Goal: Information Seeking & Learning: Learn about a topic

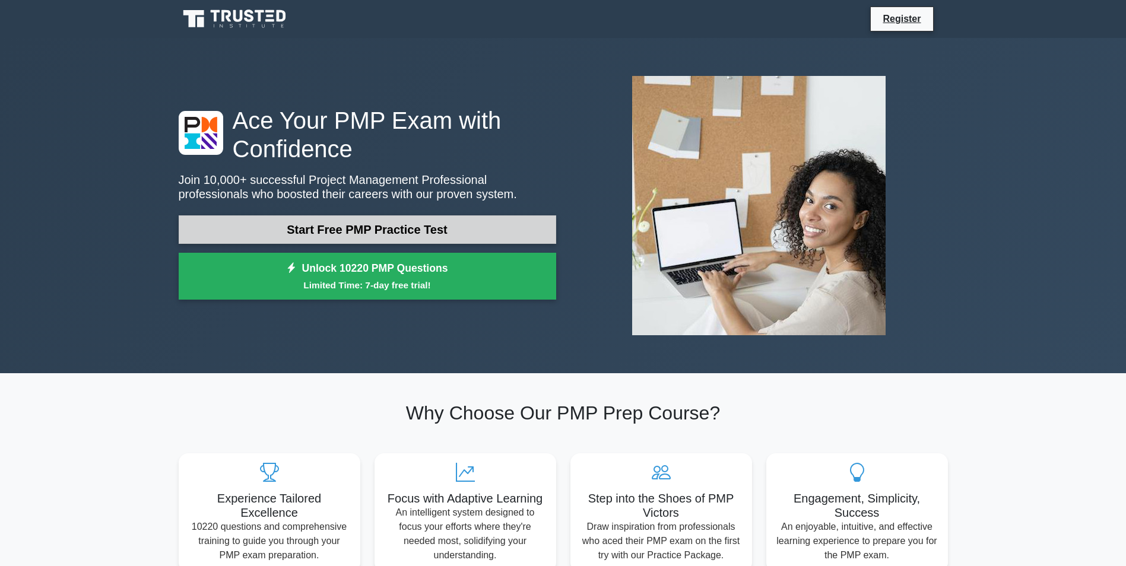
click at [389, 230] on link "Start Free PMP Practice Test" at bounding box center [367, 229] width 377 height 28
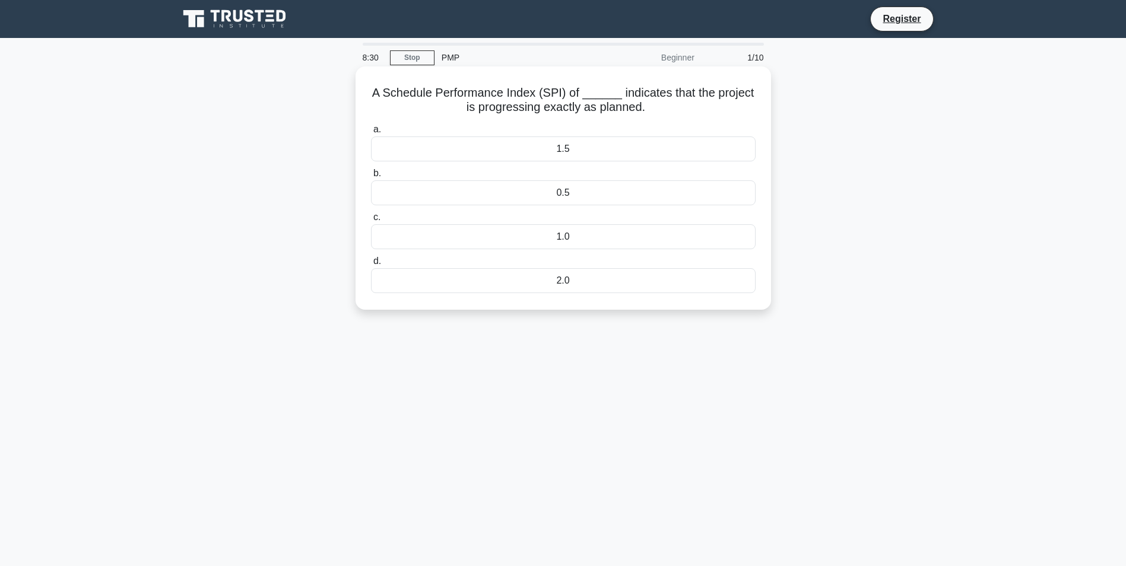
click at [569, 239] on div "1.0" at bounding box center [563, 236] width 385 height 25
click at [371, 221] on input "c. 1.0" at bounding box center [371, 218] width 0 height 8
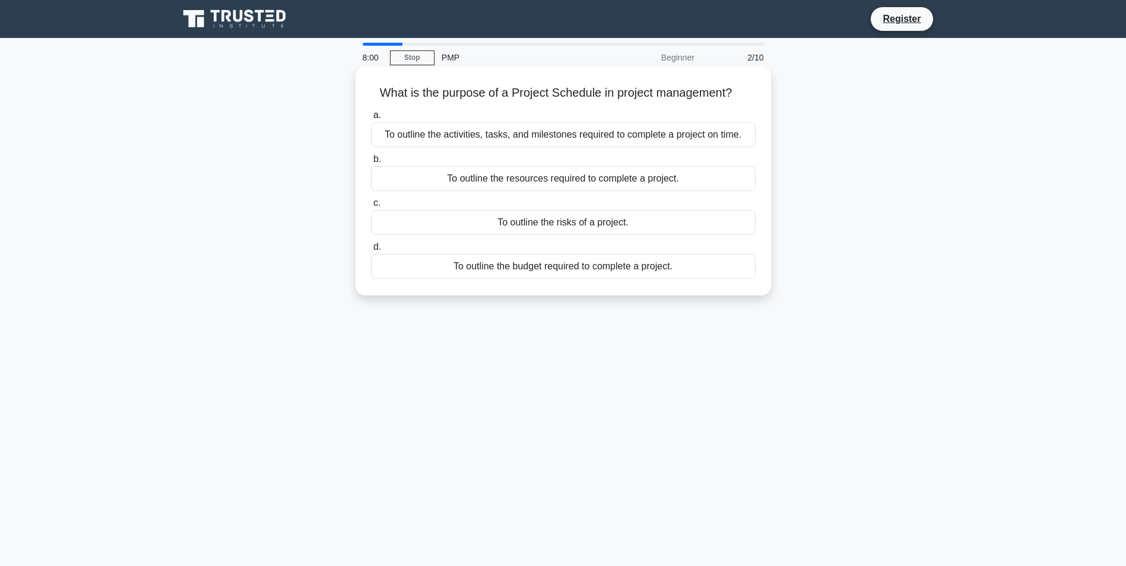
click at [609, 137] on div "To outline the activities, tasks, and milestones required to complete a project…" at bounding box center [563, 134] width 385 height 25
click at [371, 119] on input "a. To outline the activities, tasks, and milestones required to complete a proj…" at bounding box center [371, 116] width 0 height 8
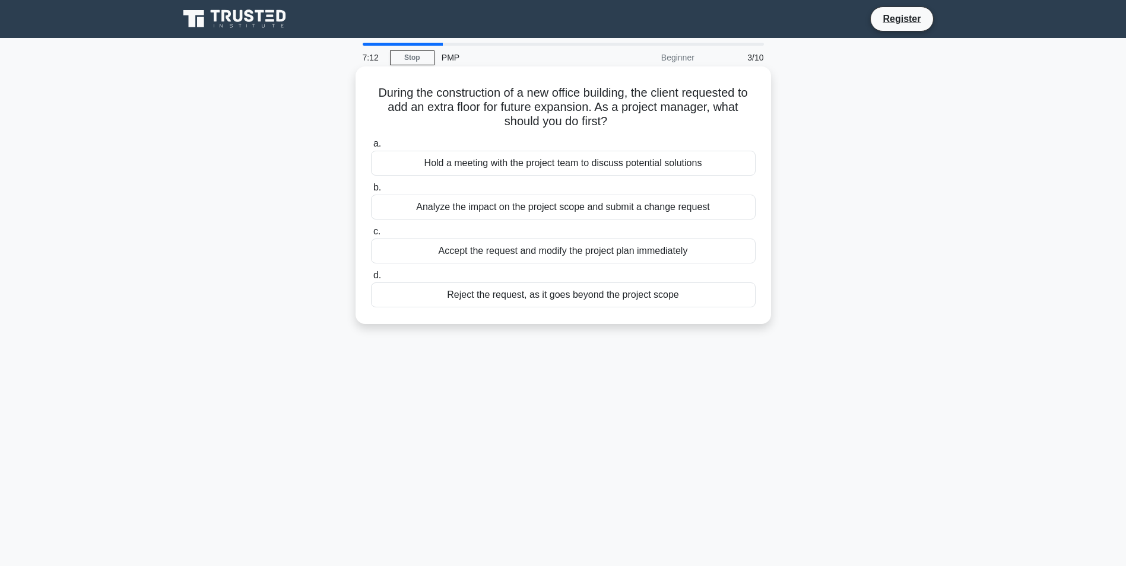
click at [604, 207] on div "Analyze the impact on the project scope and submit a change request" at bounding box center [563, 207] width 385 height 25
click at [371, 192] on input "b. Analyze the impact on the project scope and submit a change request" at bounding box center [371, 188] width 0 height 8
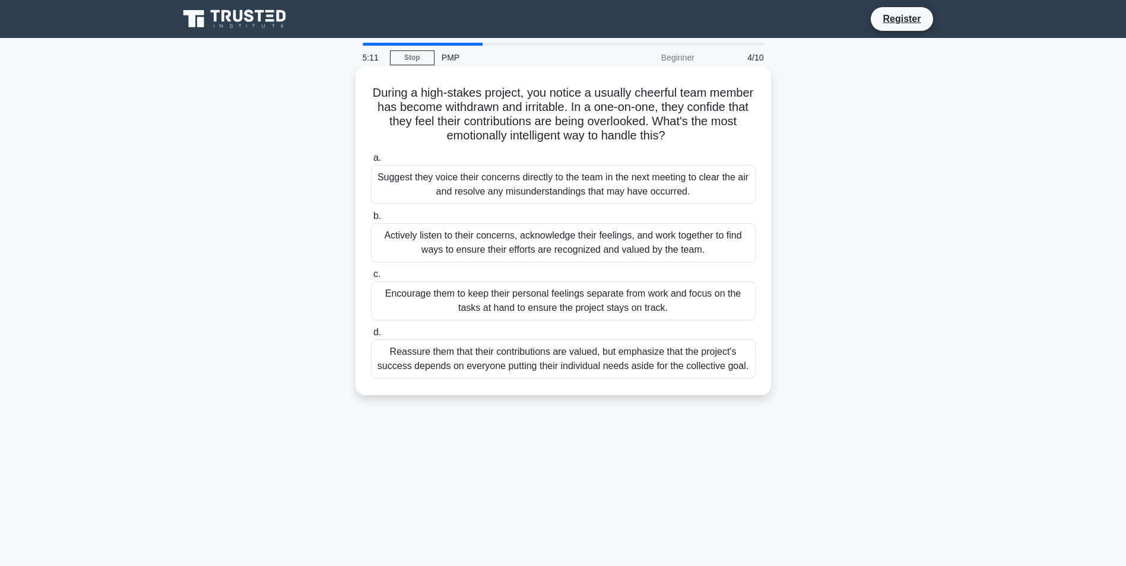
click at [561, 244] on div "Actively listen to their concerns, acknowledge their feelings, and work togethe…" at bounding box center [563, 242] width 385 height 39
click at [371, 220] on input "b. Actively listen to their concerns, acknowledge their feelings, and work toge…" at bounding box center [371, 216] width 0 height 8
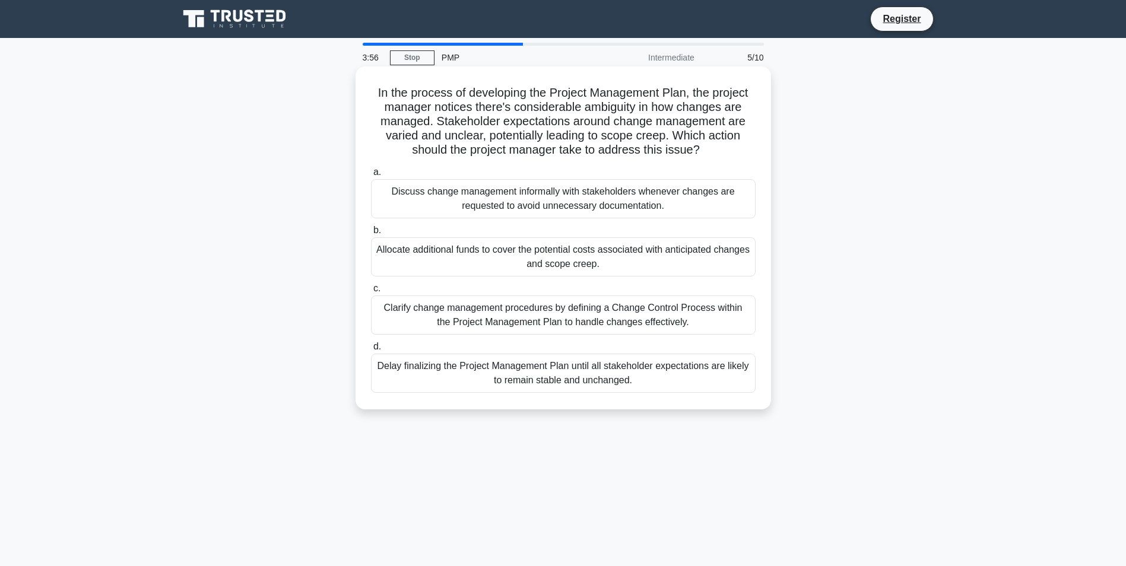
click at [674, 319] on div "Clarify change management procedures by defining a Change Control Process withi…" at bounding box center [563, 315] width 385 height 39
click at [371, 293] on input "c. Clarify change management procedures by defining a Change Control Process wi…" at bounding box center [371, 289] width 0 height 8
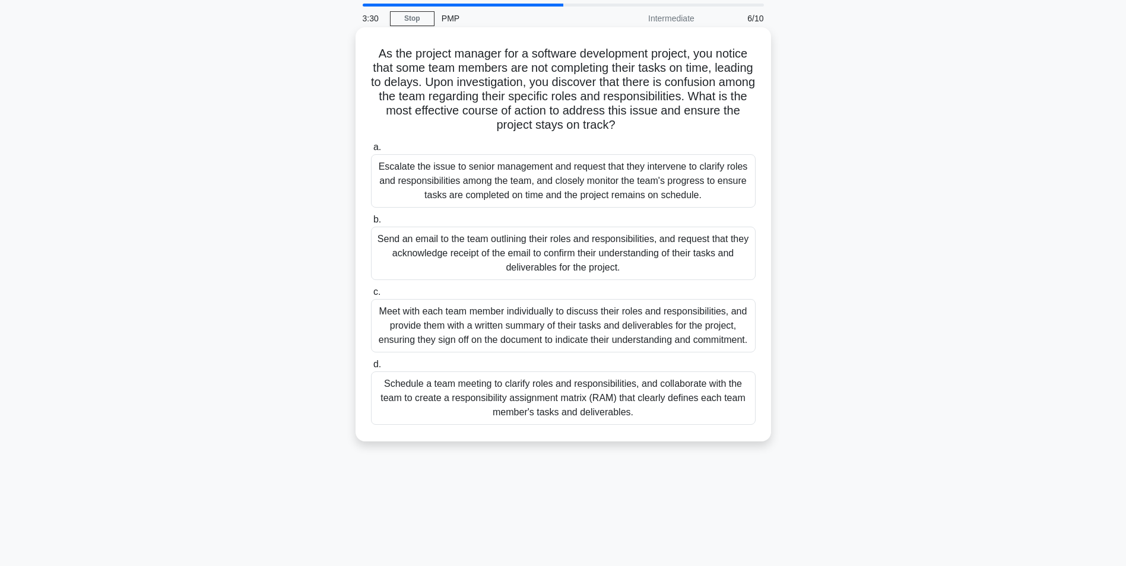
scroll to position [59, 0]
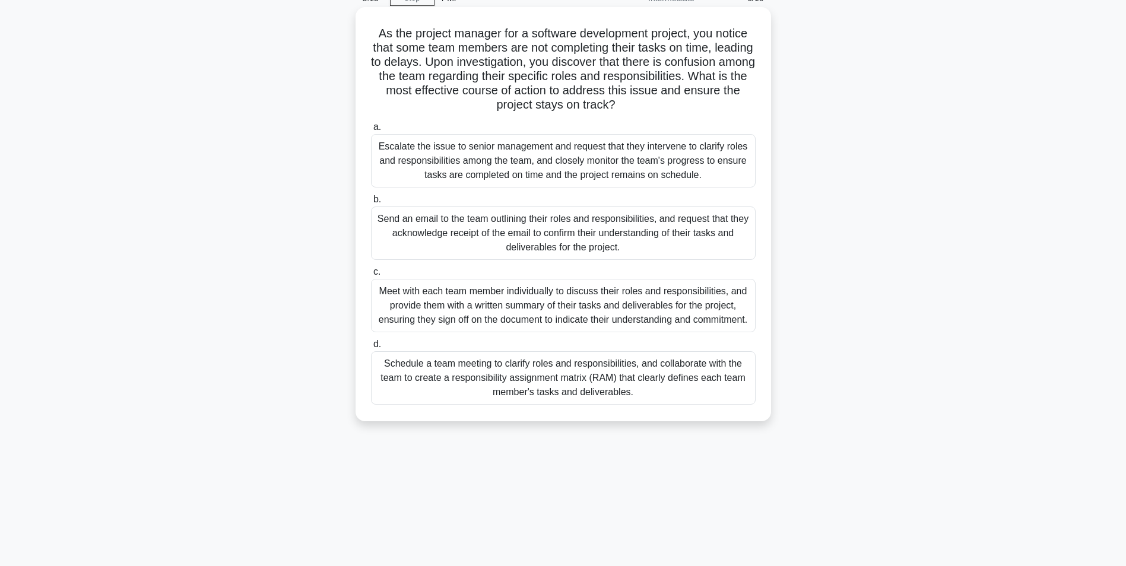
click at [534, 394] on div "Schedule a team meeting to clarify roles and responsibilities, and collaborate …" at bounding box center [563, 377] width 385 height 53
click at [371, 348] on input "d. Schedule a team meeting to clarify roles and responsibilities, and collabora…" at bounding box center [371, 345] width 0 height 8
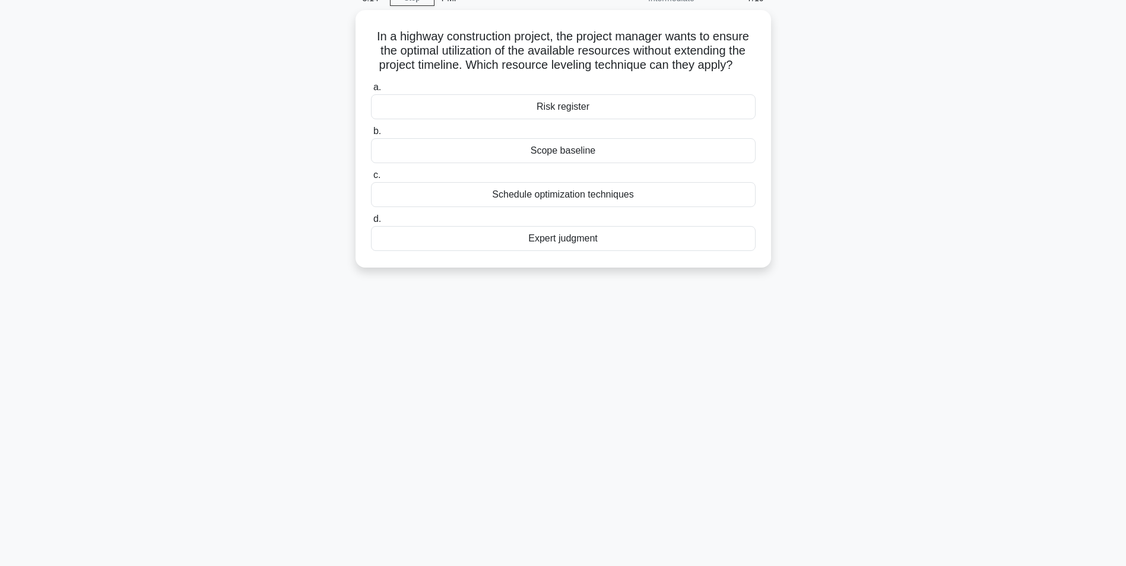
scroll to position [0, 0]
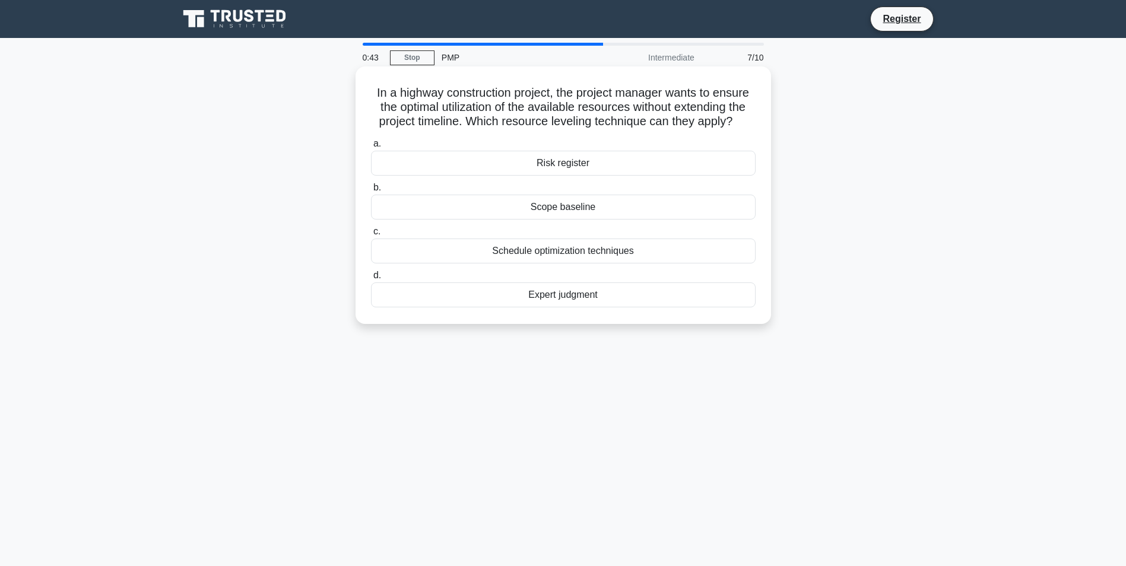
click at [593, 258] on div "Schedule optimization techniques" at bounding box center [563, 251] width 385 height 25
click at [371, 236] on input "c. Schedule optimization techniques" at bounding box center [371, 232] width 0 height 8
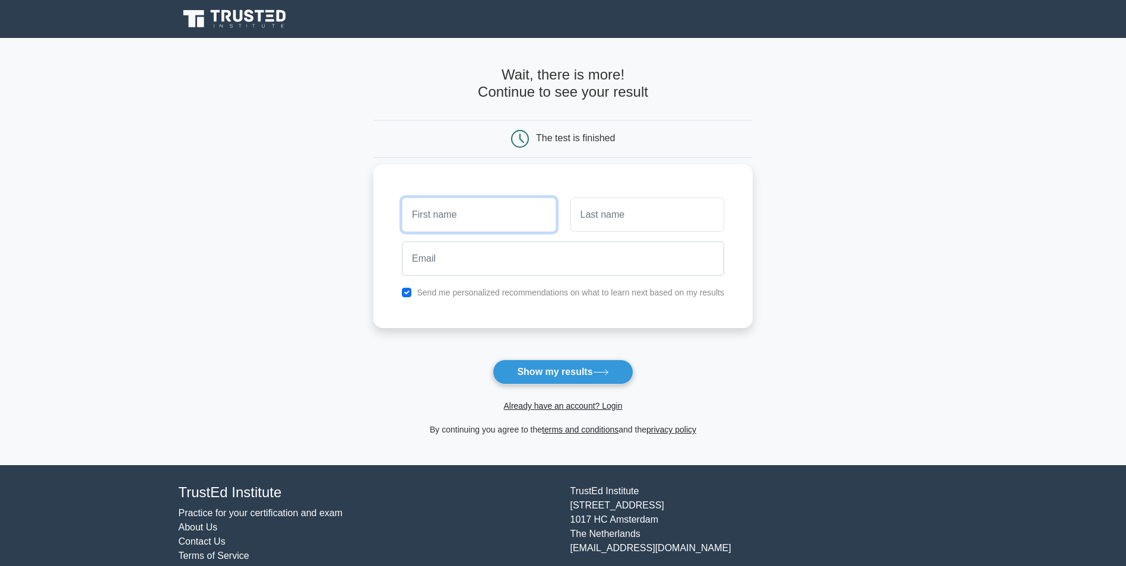
click at [455, 224] on input "text" at bounding box center [479, 215] width 154 height 34
type input "AKHIL"
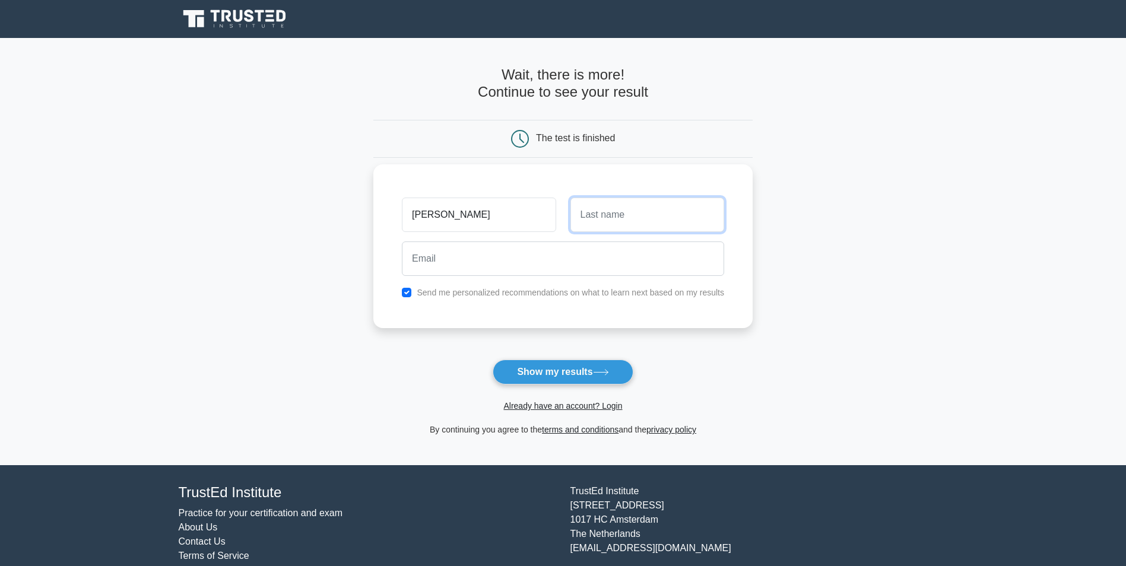
type input "R NAIR"
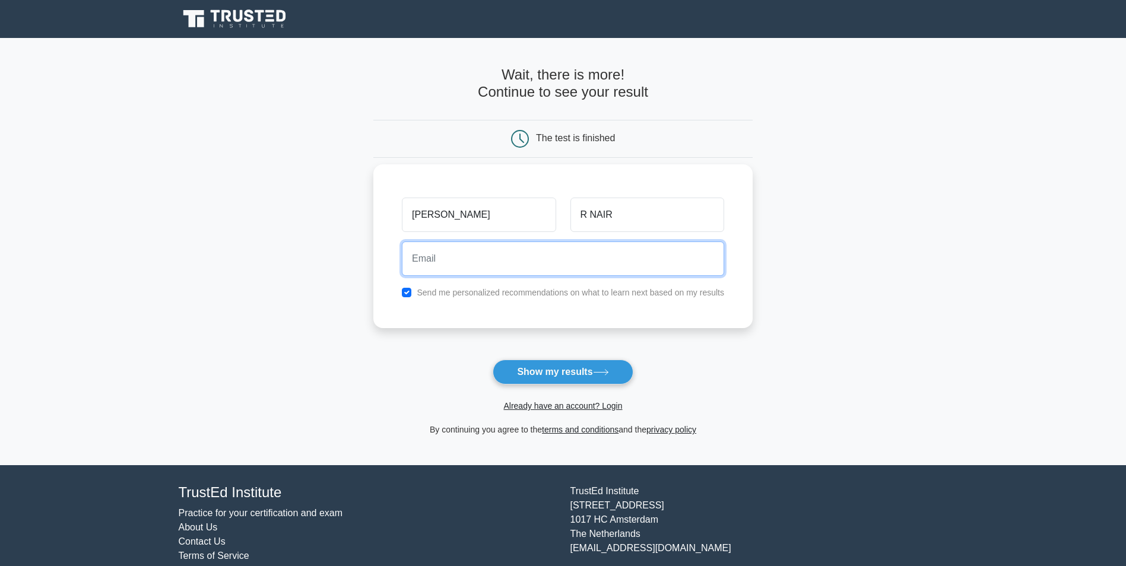
type input "akhilrj@gmail.com"
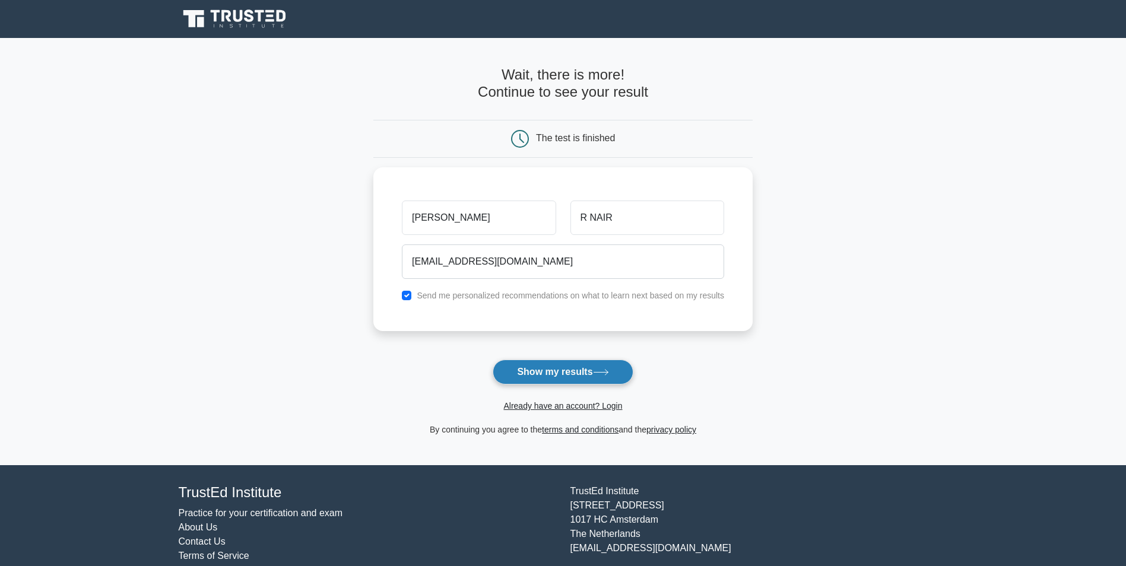
click at [577, 382] on button "Show my results" at bounding box center [563, 372] width 140 height 25
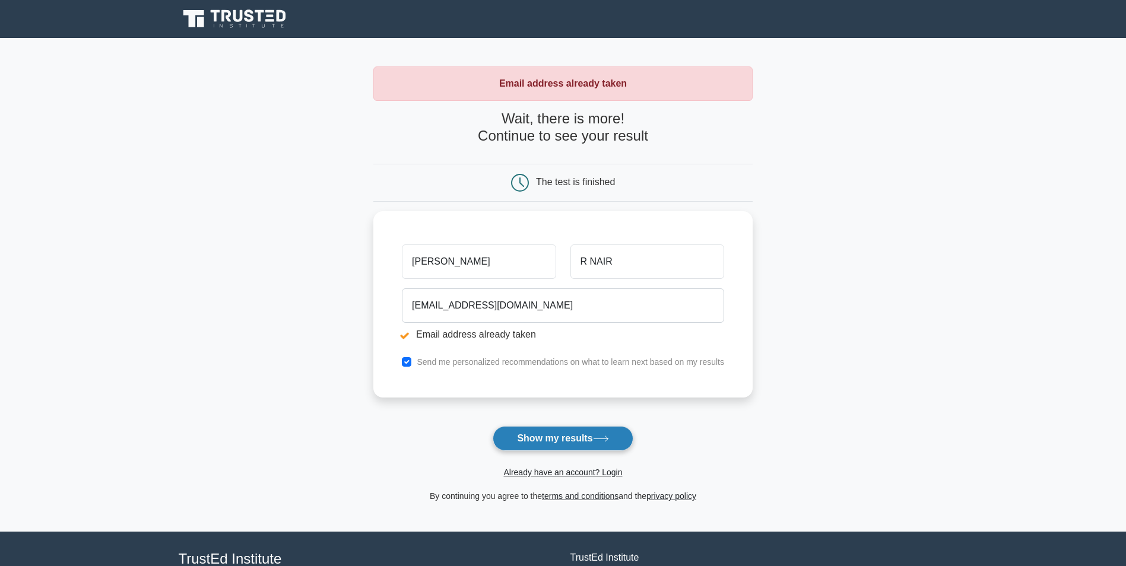
click at [577, 448] on button "Show my results" at bounding box center [563, 438] width 140 height 25
click at [613, 474] on link "Already have an account? Login" at bounding box center [562, 472] width 119 height 9
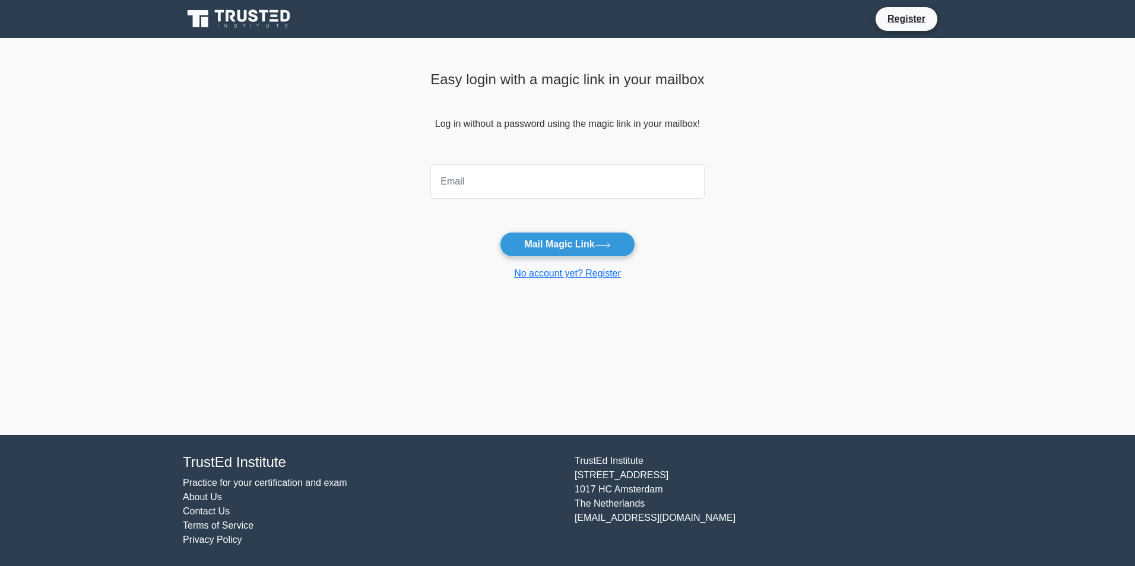
click at [471, 177] on input "email" at bounding box center [567, 181] width 274 height 34
type input "akhilrj@gmail.com"
click at [578, 245] on button "Mail Magic Link" at bounding box center [567, 244] width 135 height 25
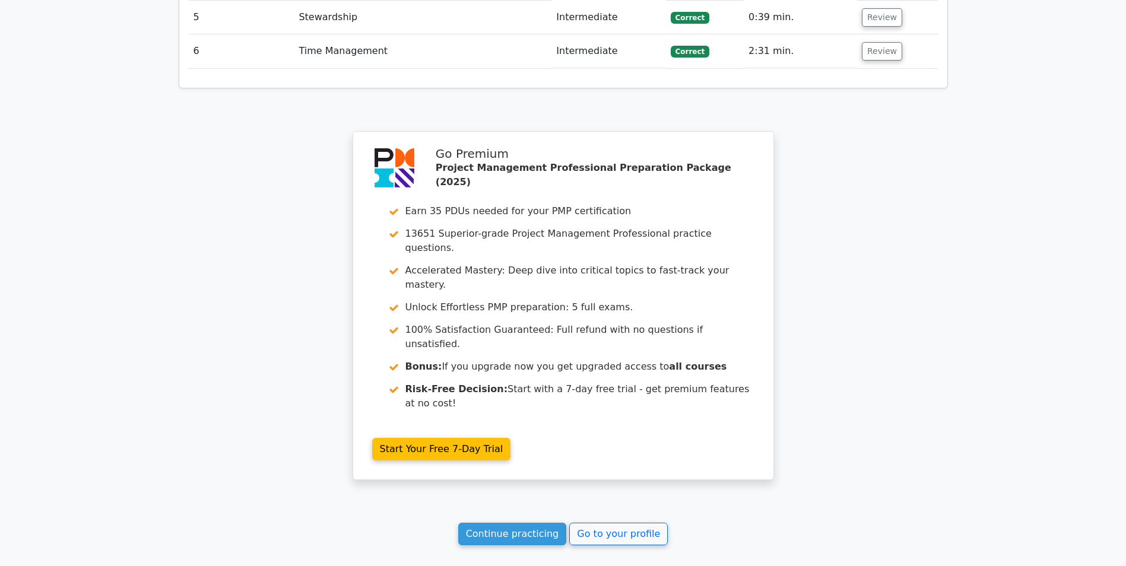
scroll to position [1840, 0]
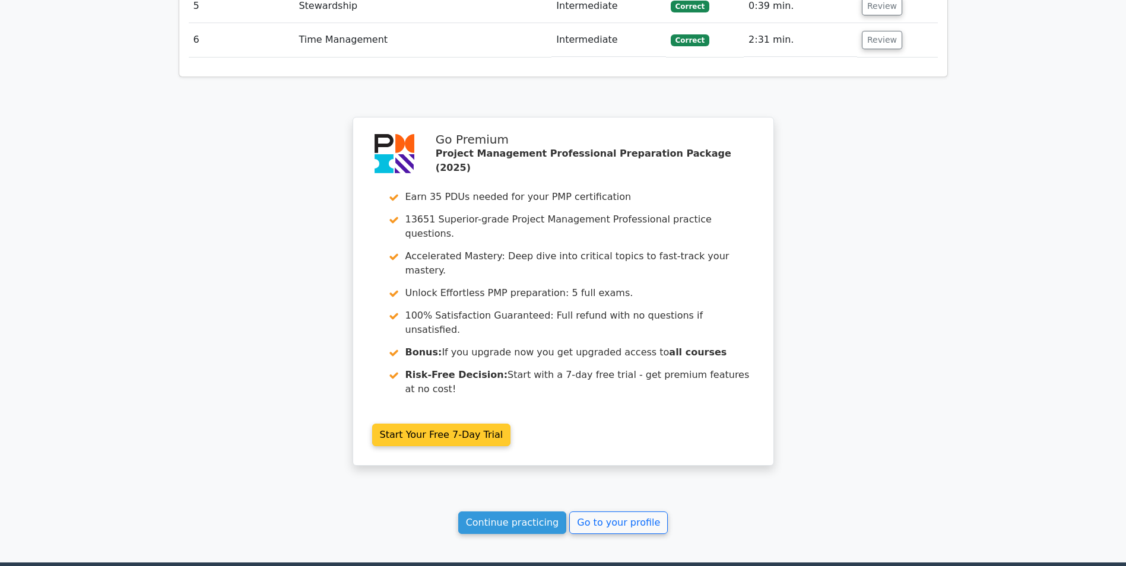
click at [431, 424] on link "Start Your Free 7-Day Trial" at bounding box center [441, 435] width 139 height 23
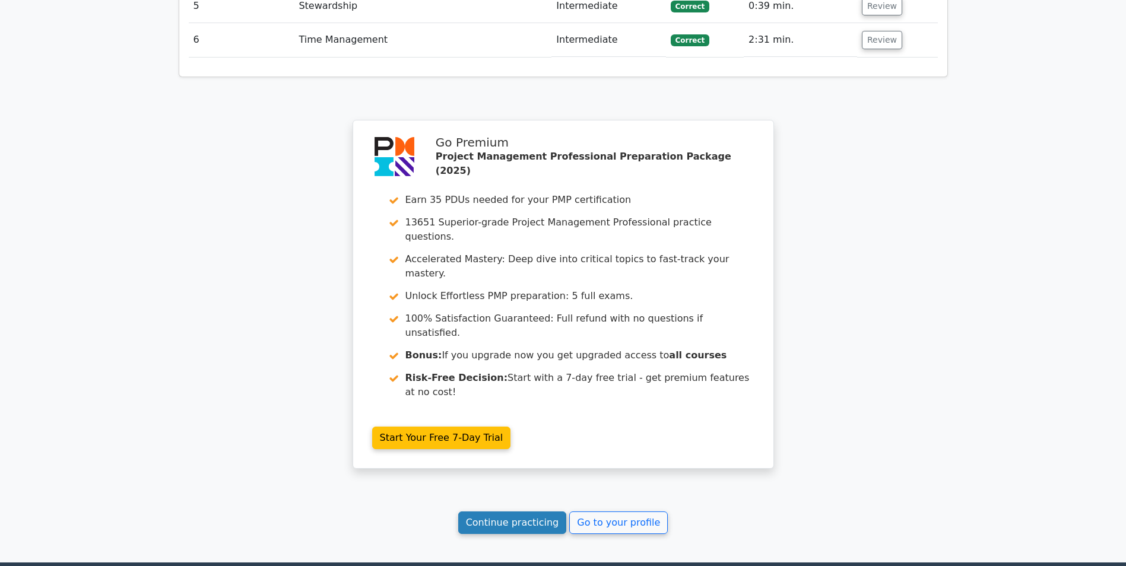
click at [514, 512] on link "Continue practicing" at bounding box center [512, 523] width 109 height 23
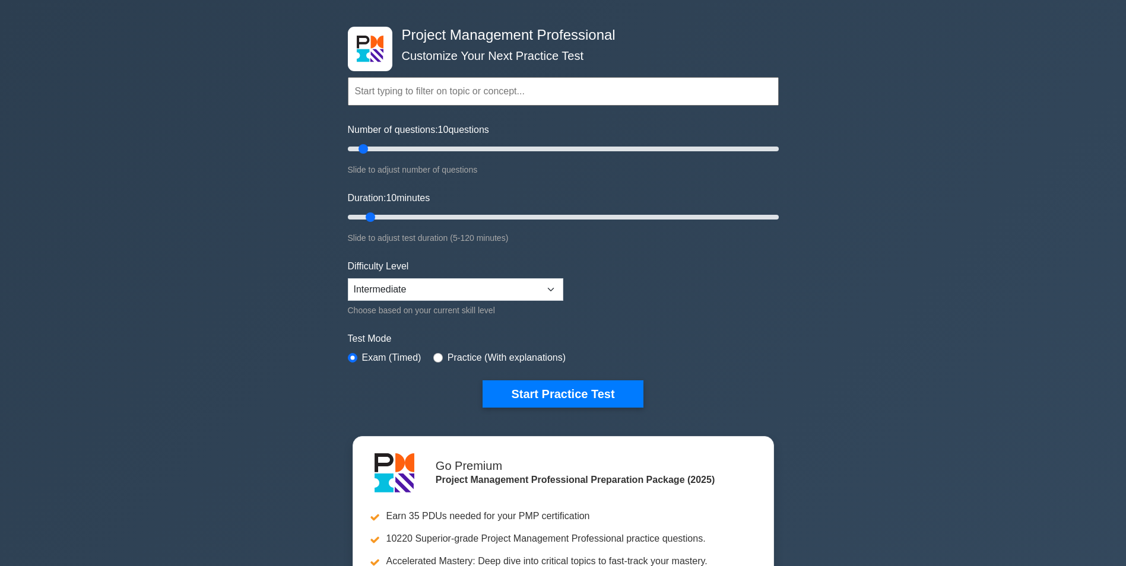
scroll to position [59, 0]
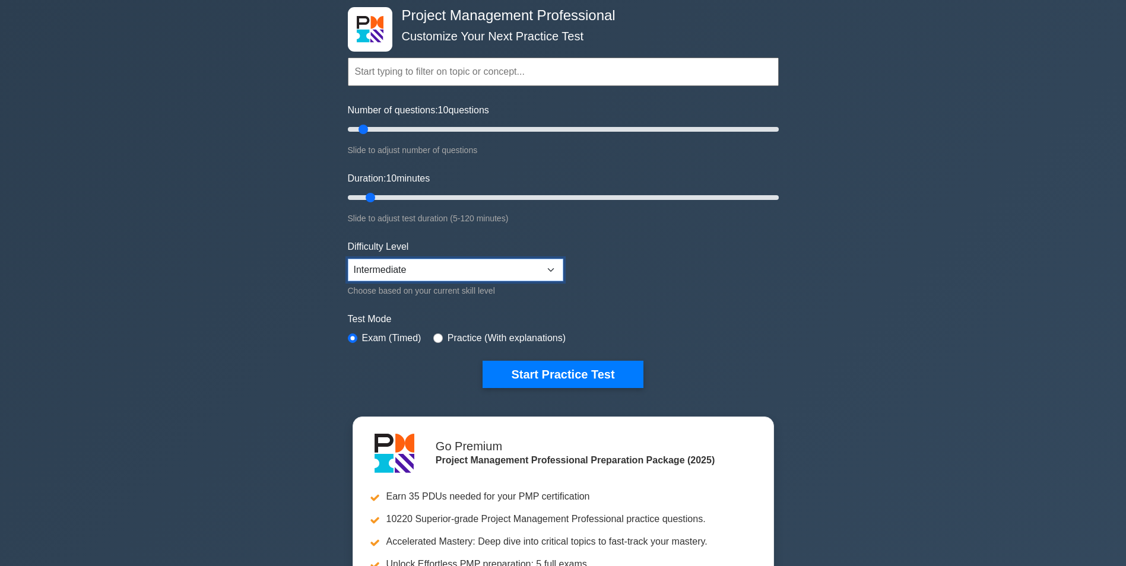
click at [516, 268] on select "Beginner Intermediate Expert" at bounding box center [455, 270] width 215 height 23
select select "expert"
click at [348, 259] on select "Beginner Intermediate Expert" at bounding box center [455, 270] width 215 height 23
click at [436, 338] on input "radio" at bounding box center [437, 338] width 9 height 9
radio input "true"
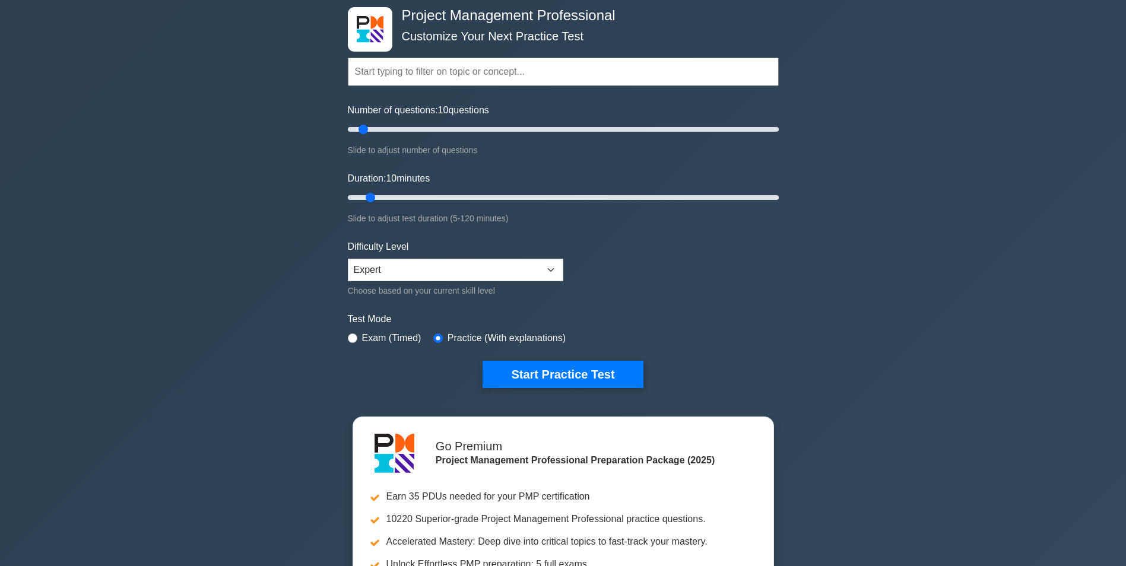
click at [358, 340] on div "Exam (Timed)" at bounding box center [385, 338] width 74 height 14
click at [352, 336] on input "radio" at bounding box center [352, 338] width 9 height 9
radio input "true"
click at [437, 335] on input "radio" at bounding box center [437, 338] width 9 height 9
radio input "true"
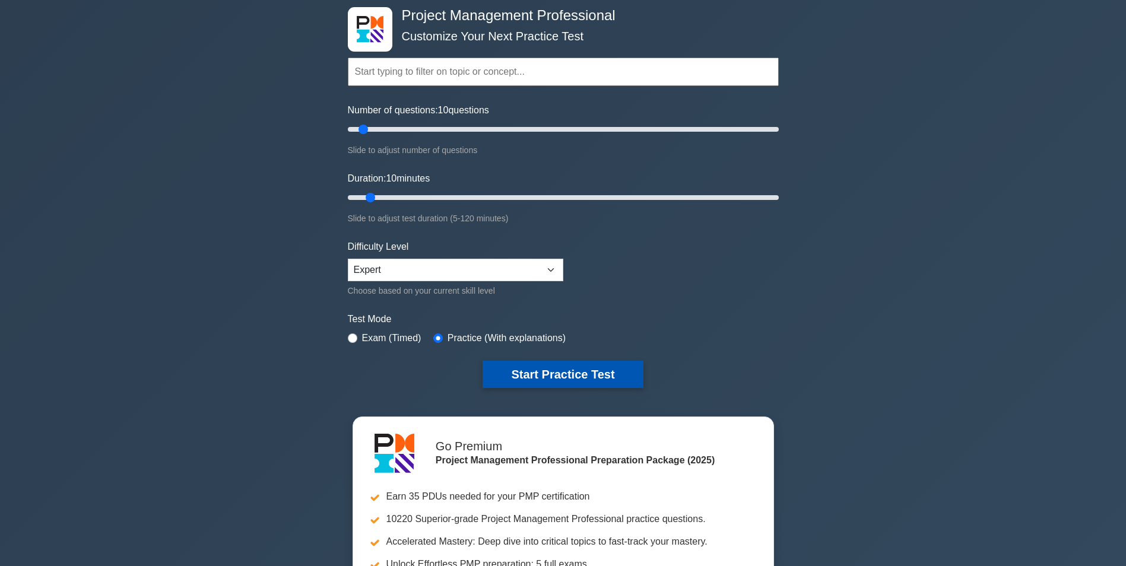
click at [600, 376] on button "Start Practice Test" at bounding box center [563, 374] width 160 height 27
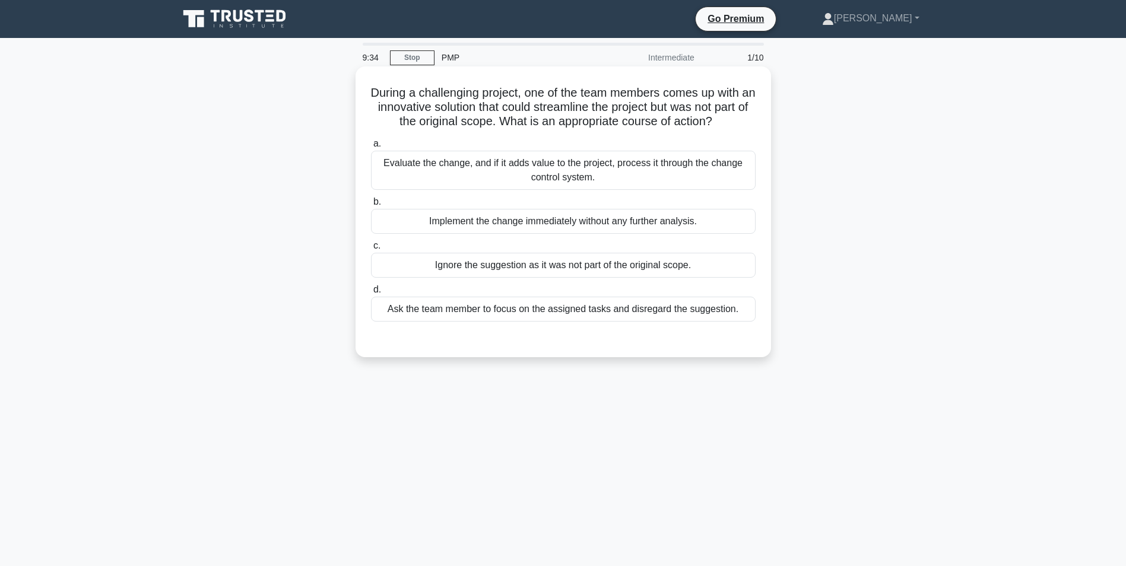
click at [604, 170] on div "Evaluate the change, and if it adds value to the project, process it through th…" at bounding box center [563, 170] width 385 height 39
click at [371, 148] on input "a. Evaluate the change, and if it adds value to the project, process it through…" at bounding box center [371, 144] width 0 height 8
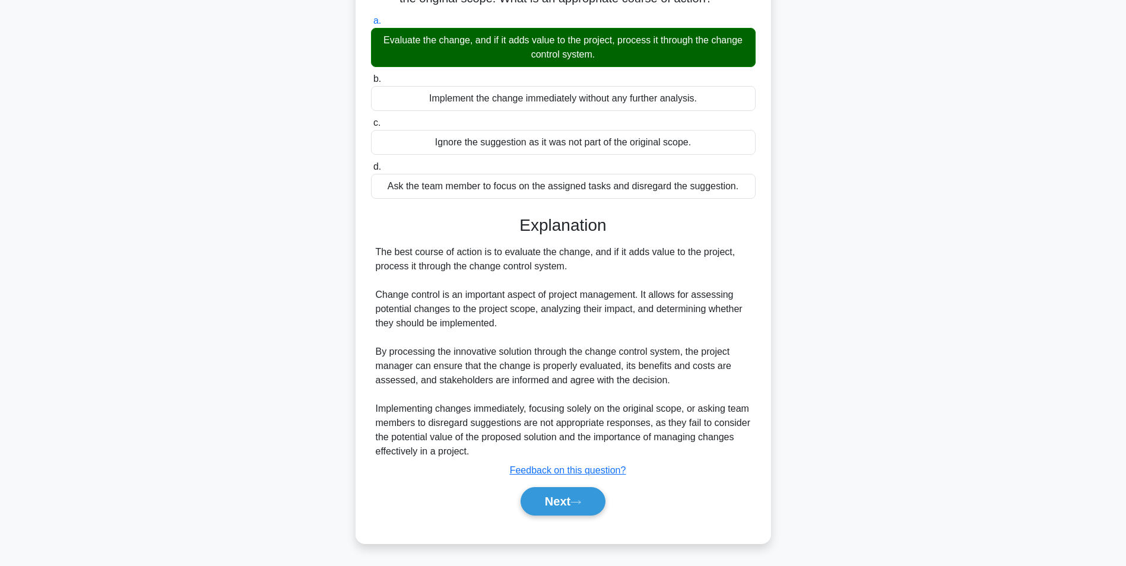
scroll to position [123, 0]
click at [573, 505] on button "Next" at bounding box center [563, 501] width 85 height 28
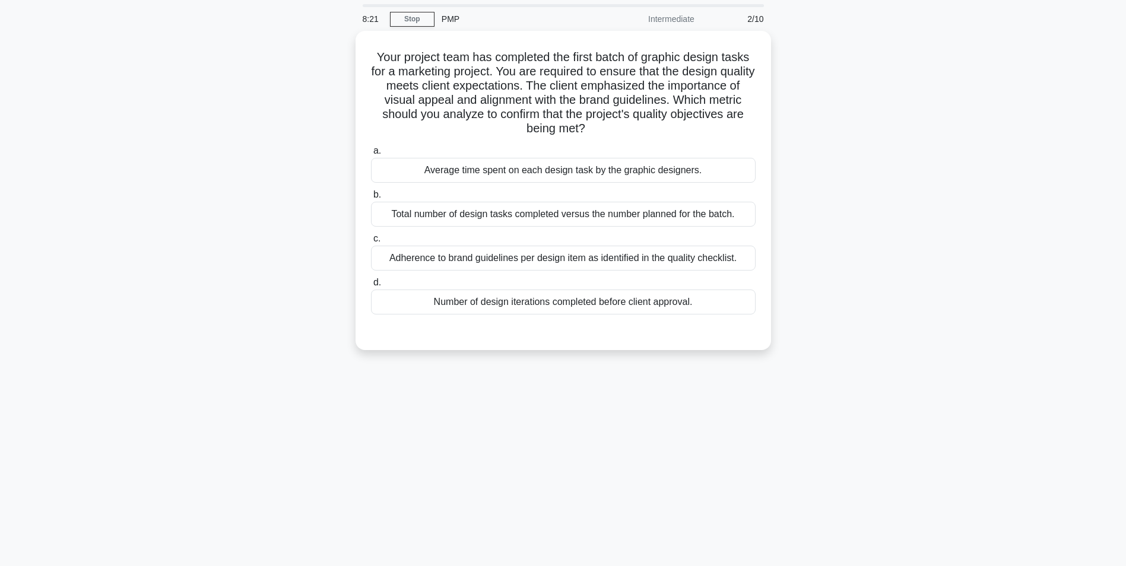
scroll to position [0, 0]
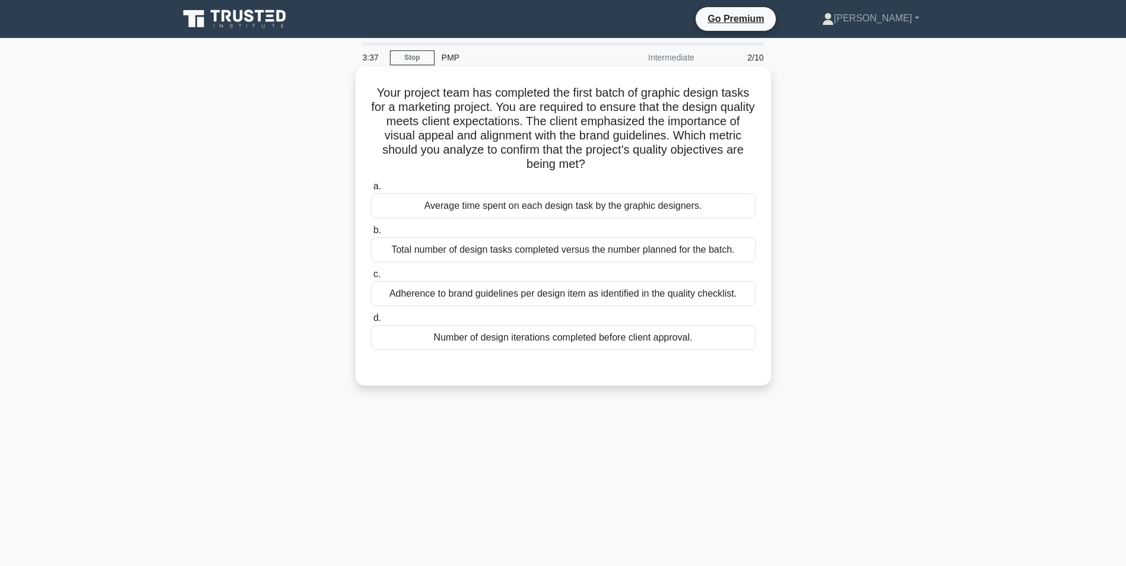
drag, startPoint x: 373, startPoint y: 91, endPoint x: 648, endPoint y: 169, distance: 285.2
click at [648, 169] on h5 "Your project team has completed the first batch of graphic design tasks for a m…" at bounding box center [563, 128] width 387 height 87
drag, startPoint x: 648, startPoint y: 169, endPoint x: 636, endPoint y: 173, distance: 12.6
click at [592, 172] on icon at bounding box center [589, 164] width 7 height 13
drag, startPoint x: 627, startPoint y: 168, endPoint x: 369, endPoint y: 91, distance: 269.9
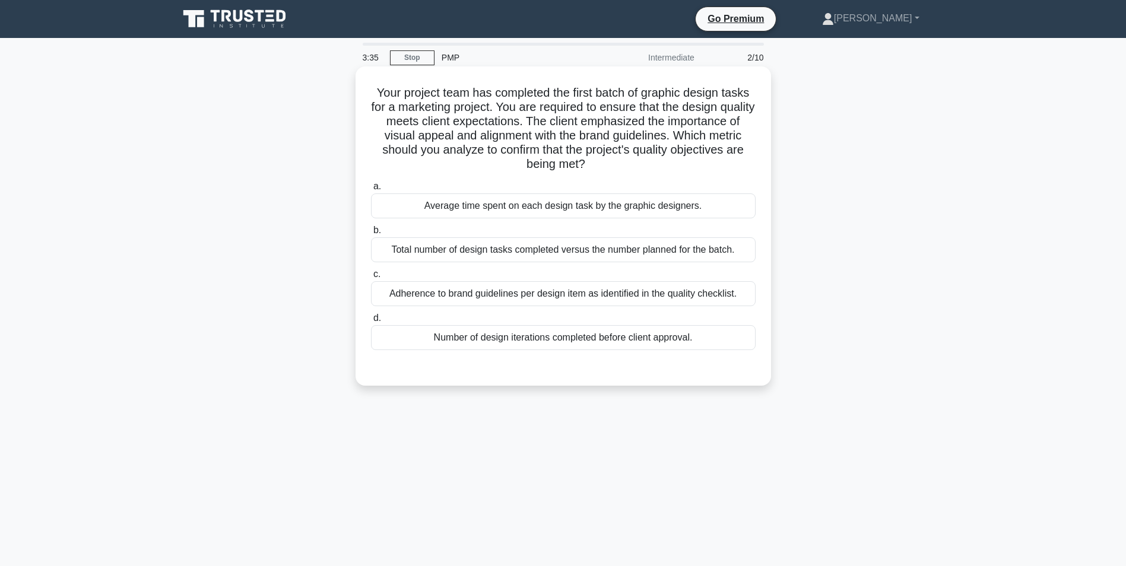
click at [369, 91] on div "Your project team has completed the first batch of graphic design tasks for a m…" at bounding box center [563, 226] width 406 height 310
click at [656, 158] on h5 "Your project team has completed the first batch of graphic design tasks for a m…" at bounding box center [563, 128] width 387 height 87
drag, startPoint x: 373, startPoint y: 94, endPoint x: 653, endPoint y: 173, distance: 291.1
click at [653, 173] on div "Your project team has completed the first batch of graphic design tasks for a m…" at bounding box center [563, 226] width 406 height 310
drag, startPoint x: 653, startPoint y: 173, endPoint x: 608, endPoint y: 178, distance: 44.8
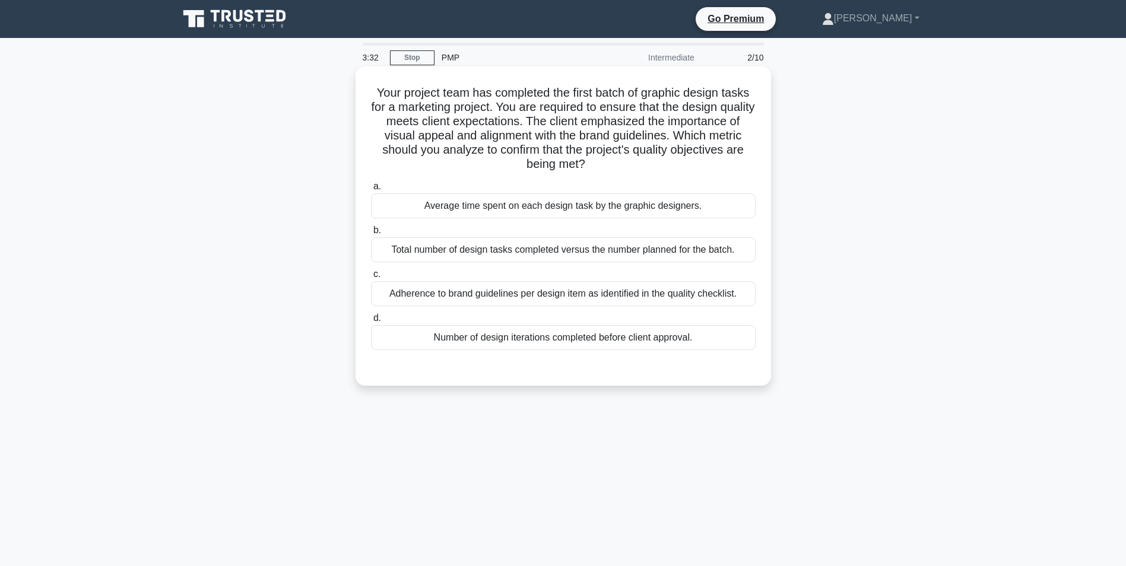
click at [608, 178] on div "Your project team has completed the first batch of graphic design tasks for a m…" at bounding box center [563, 226] width 406 height 310
drag, startPoint x: 634, startPoint y: 166, endPoint x: 367, endPoint y: 95, distance: 277.0
click at [367, 95] on div "Your project team has completed the first batch of graphic design tasks for a m…" at bounding box center [563, 226] width 406 height 310
click at [641, 175] on div "Your project team has completed the first batch of graphic design tasks for a m…" at bounding box center [563, 226] width 406 height 310
drag, startPoint x: 369, startPoint y: 91, endPoint x: 640, endPoint y: 168, distance: 282.0
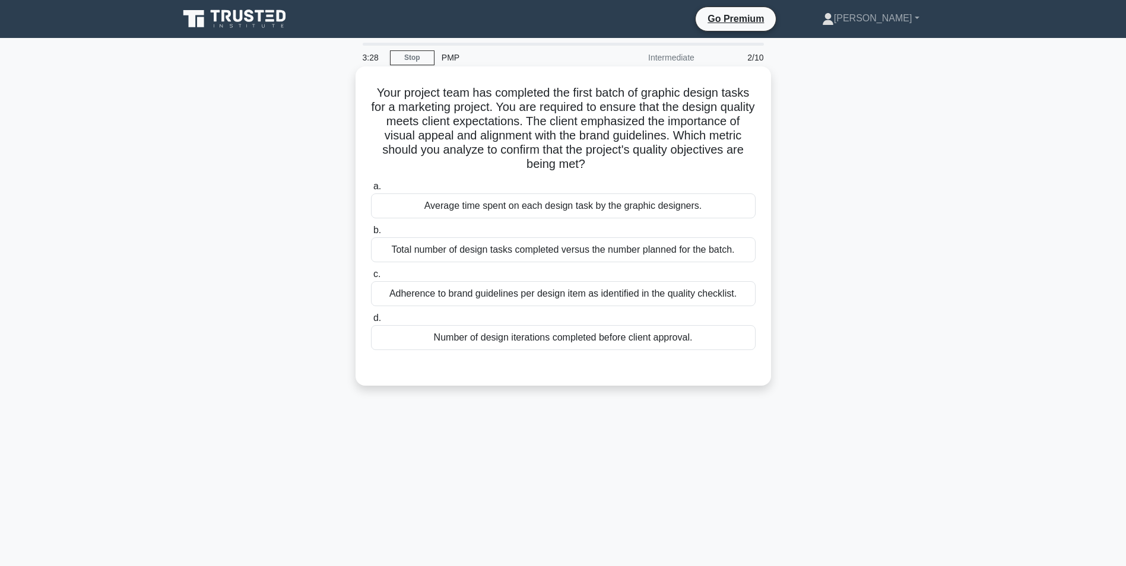
click at [640, 168] on h5 "Your project team has completed the first batch of graphic design tasks for a m…" at bounding box center [563, 128] width 387 height 87
drag, startPoint x: 640, startPoint y: 168, endPoint x: 632, endPoint y: 183, distance: 17.3
click at [632, 183] on label "a. Average time spent on each design task by the graphic designers." at bounding box center [563, 198] width 385 height 39
click at [371, 183] on input "a. Average time spent on each design task by the graphic designers." at bounding box center [371, 187] width 0 height 8
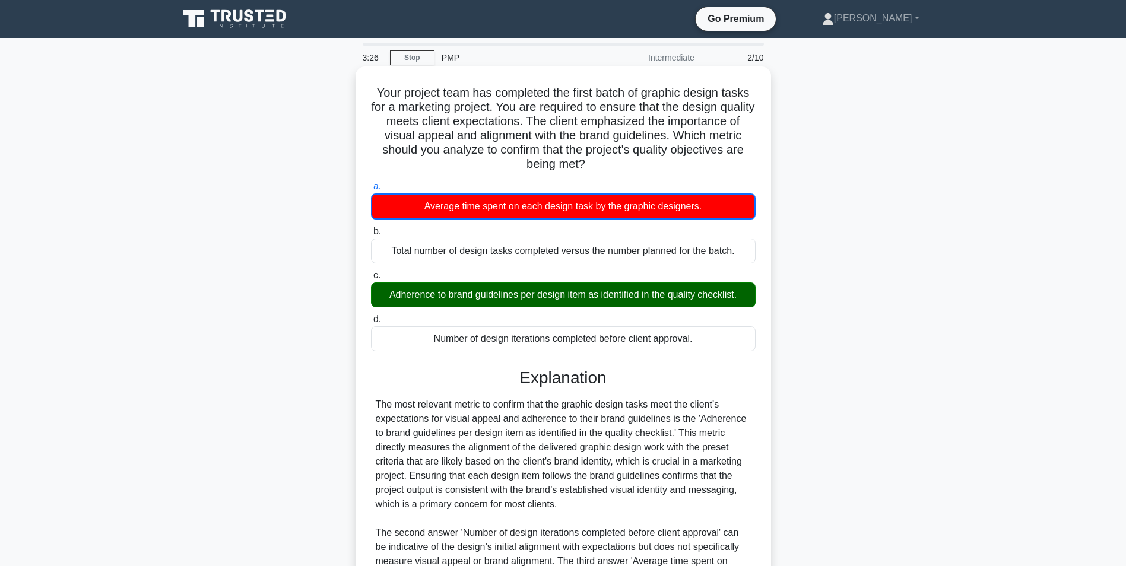
click at [449, 155] on h5 "Your project team has completed the first batch of graphic design tasks for a m…" at bounding box center [563, 128] width 387 height 87
click at [556, 291] on div "Adherence to brand guidelines per design item as identified in the quality chec…" at bounding box center [563, 295] width 385 height 25
click at [371, 280] on input "c. Adherence to brand guidelines per design item as identified in the quality c…" at bounding box center [371, 276] width 0 height 8
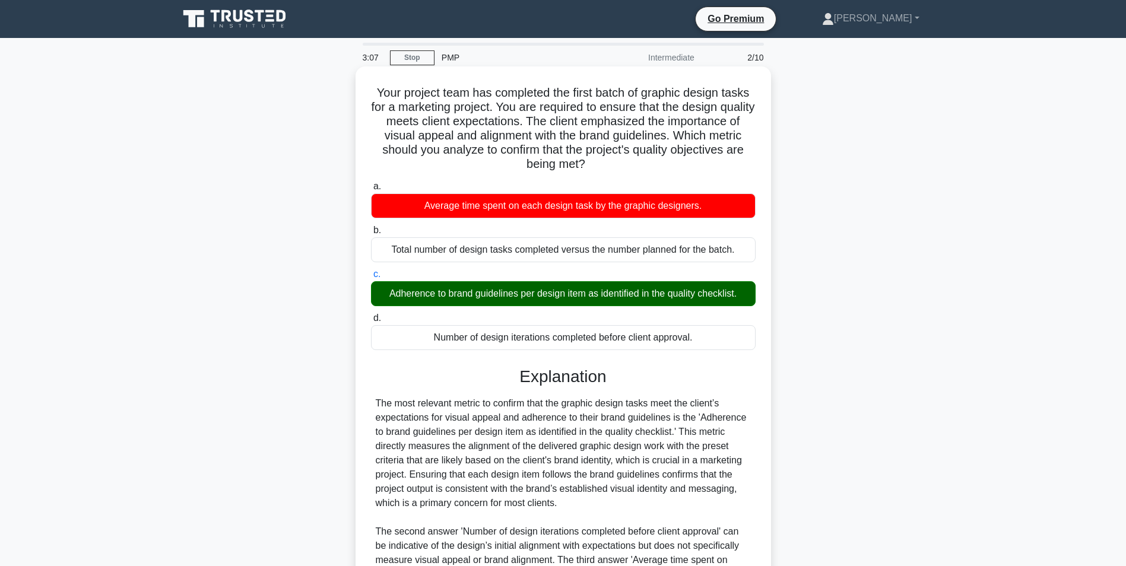
click at [568, 294] on div "Adherence to brand guidelines per design item as identified in the quality chec…" at bounding box center [563, 293] width 385 height 25
click at [371, 278] on input "c. Adherence to brand guidelines per design item as identified in the quality c…" at bounding box center [371, 275] width 0 height 8
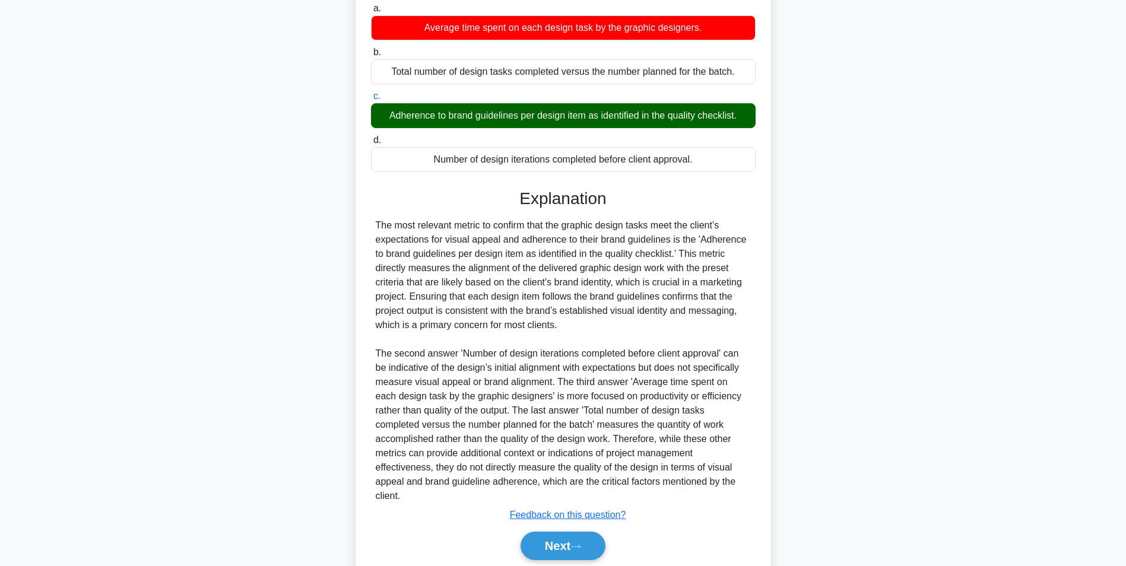
scroll to position [209, 0]
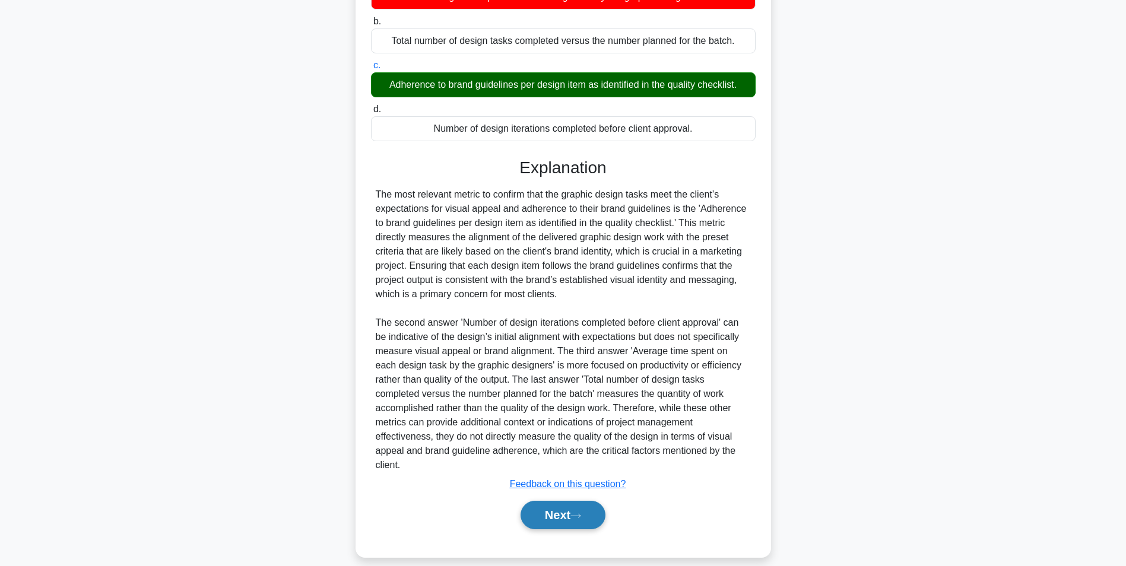
click at [574, 505] on button "Next" at bounding box center [563, 515] width 85 height 28
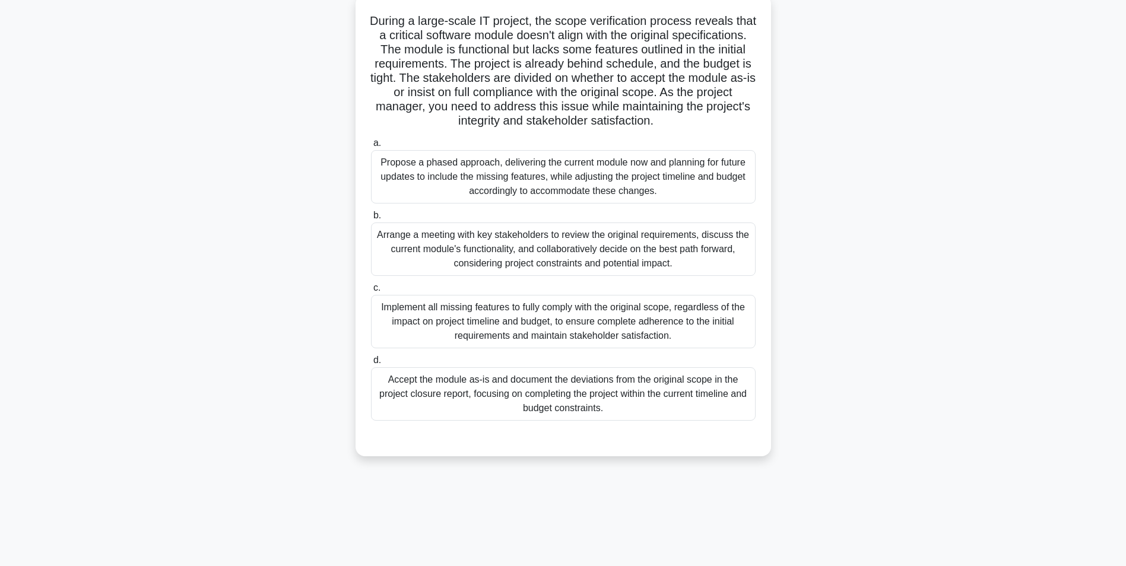
scroll to position [15, 0]
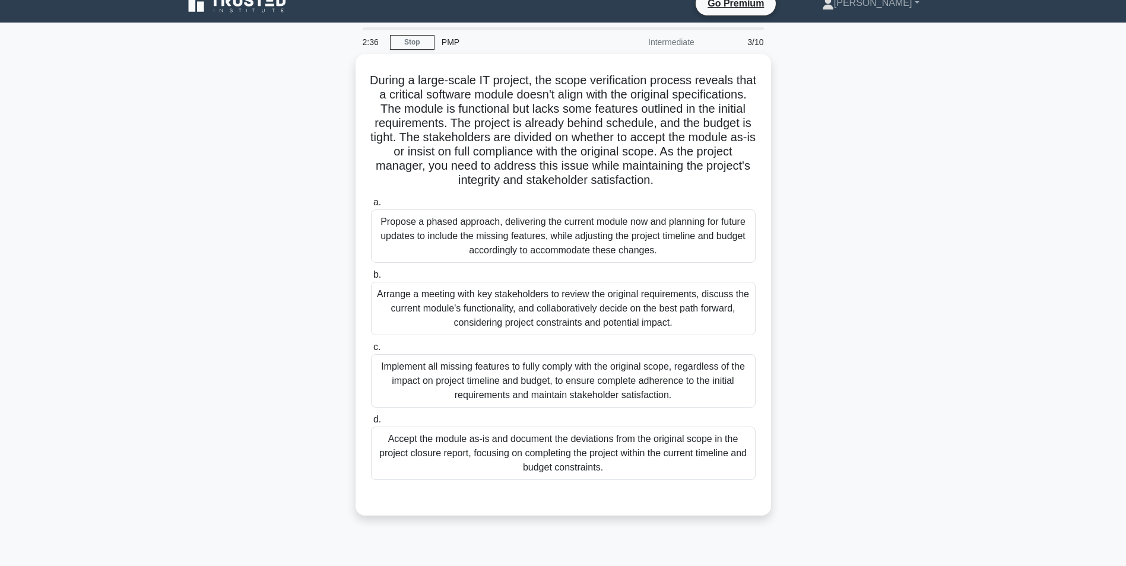
click at [910, 262] on div "During a large-scale IT project, the scope verification process reveals that a …" at bounding box center [563, 292] width 783 height 476
click at [991, 202] on main "2:34 Stop PMP Intermediate 3/10 During a large-scale IT project, the scope veri…" at bounding box center [563, 324] width 1126 height 603
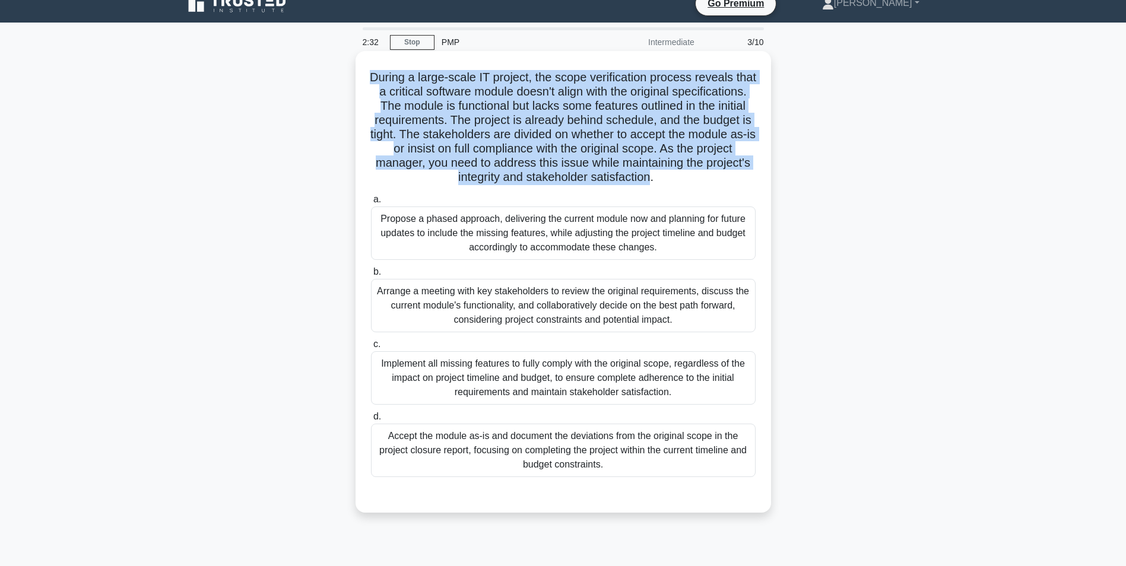
drag, startPoint x: 379, startPoint y: 82, endPoint x: 745, endPoint y: 183, distance: 380.6
click at [745, 183] on h5 "During a large-scale IT project, the scope verification process reveals that a …" at bounding box center [563, 127] width 387 height 115
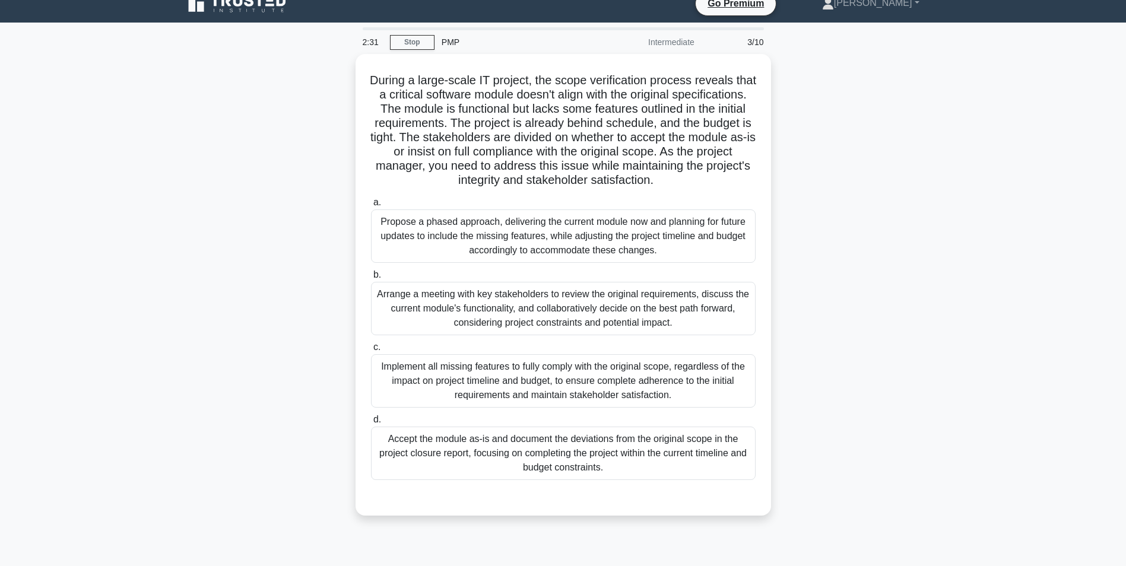
drag, startPoint x: 745, startPoint y: 183, endPoint x: 851, endPoint y: 185, distance: 105.7
click at [851, 185] on div "During a large-scale IT project, the scope verification process reveals that a …" at bounding box center [563, 292] width 783 height 476
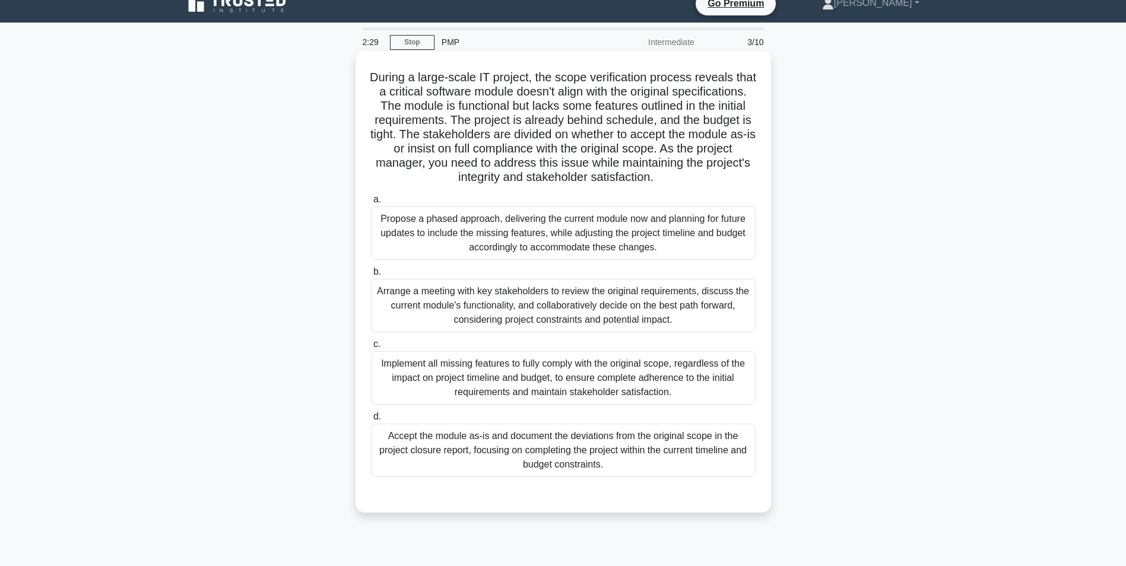
drag, startPoint x: 756, startPoint y: 186, endPoint x: 374, endPoint y: 83, distance: 395.4
click at [374, 83] on h5 "During a large-scale IT project, the scope verification process reveals that a …" at bounding box center [563, 127] width 387 height 115
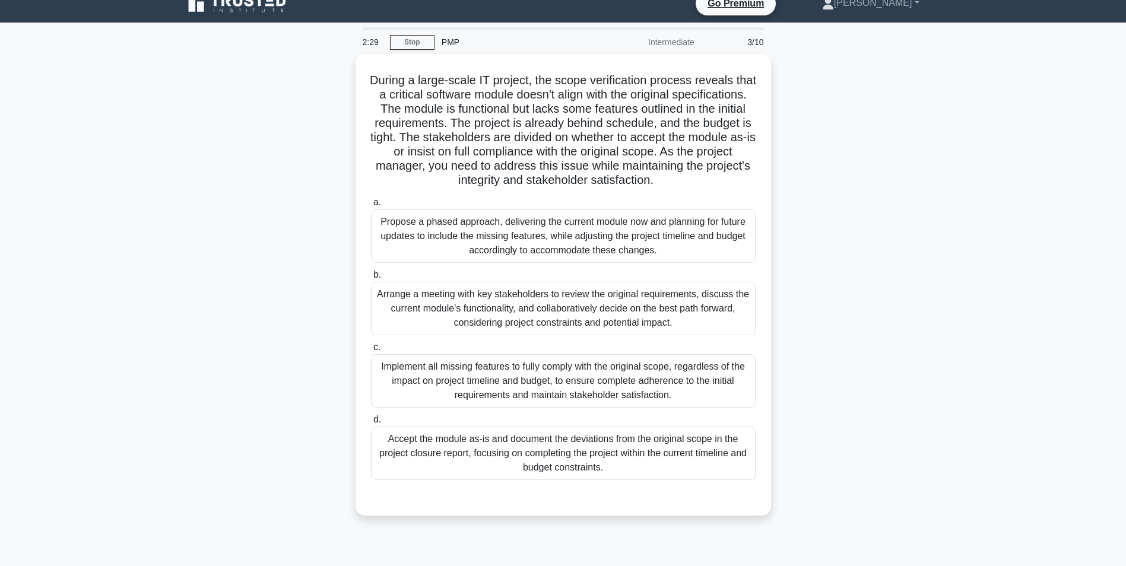
click at [959, 143] on main "2:29 Stop PMP Intermediate 3/10 During a large-scale IT project, the scope veri…" at bounding box center [563, 324] width 1126 height 603
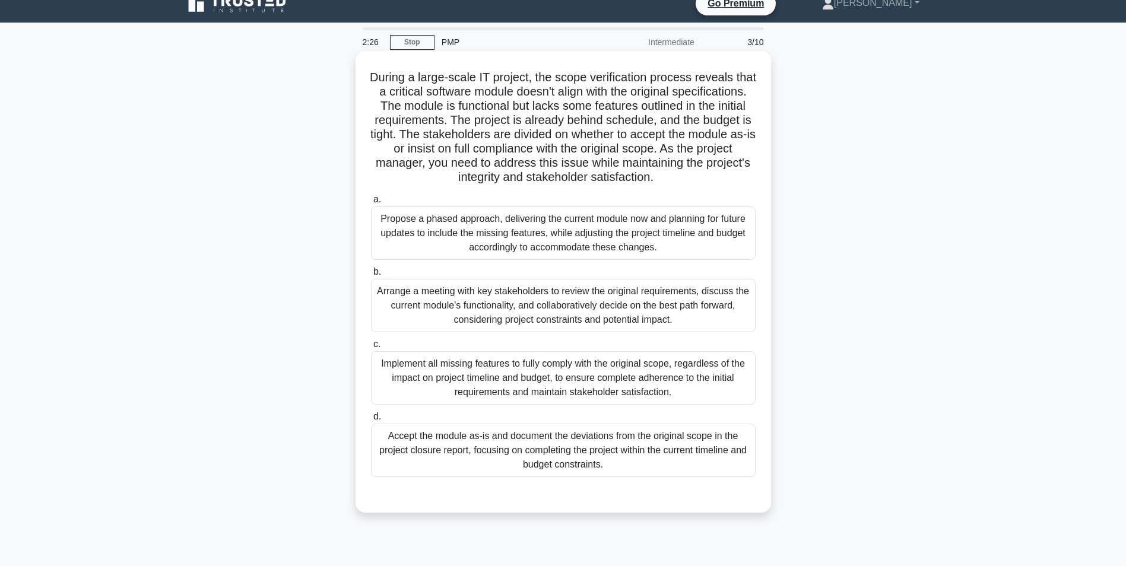
drag, startPoint x: 379, startPoint y: 72, endPoint x: 757, endPoint y: 191, distance: 396.3
click at [757, 191] on div "During a large-scale IT project, the scope verification process reveals that a …" at bounding box center [563, 282] width 406 height 452
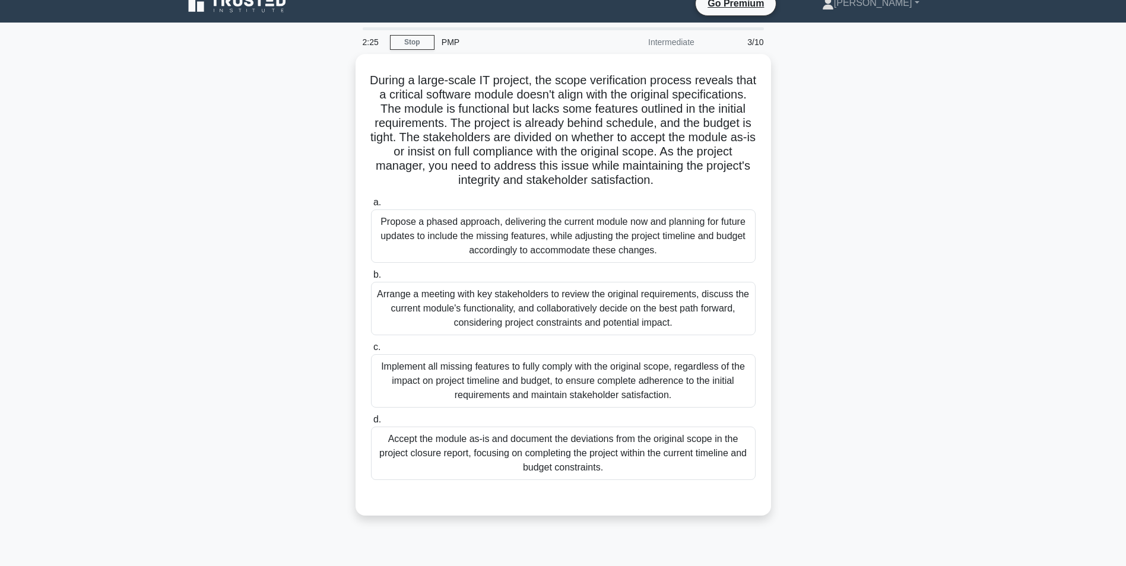
drag, startPoint x: 757, startPoint y: 191, endPoint x: 915, endPoint y: 261, distance: 172.5
click at [915, 261] on div "During a large-scale IT project, the scope verification process reveals that a …" at bounding box center [563, 292] width 783 height 476
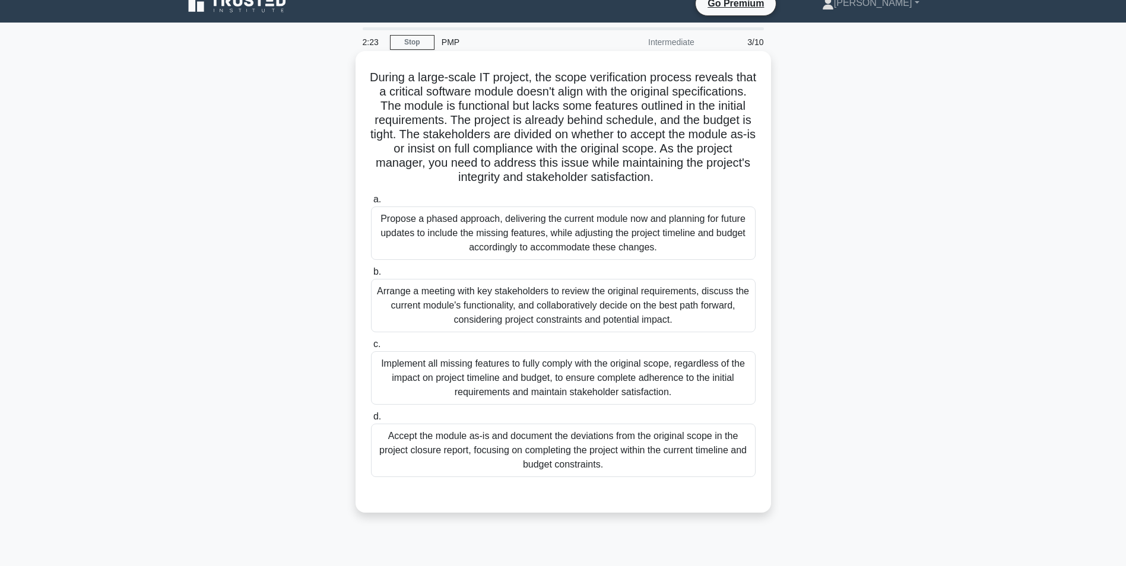
drag, startPoint x: 757, startPoint y: 185, endPoint x: 373, endPoint y: 78, distance: 399.0
click at [373, 78] on div "During a large-scale IT project, the scope verification process reveals that a …" at bounding box center [563, 282] width 406 height 452
drag, startPoint x: 373, startPoint y: 78, endPoint x: 372, endPoint y: 125, distance: 46.3
click at [372, 125] on h5 "During a large-scale IT project, the scope verification process reveals that a …" at bounding box center [563, 127] width 387 height 115
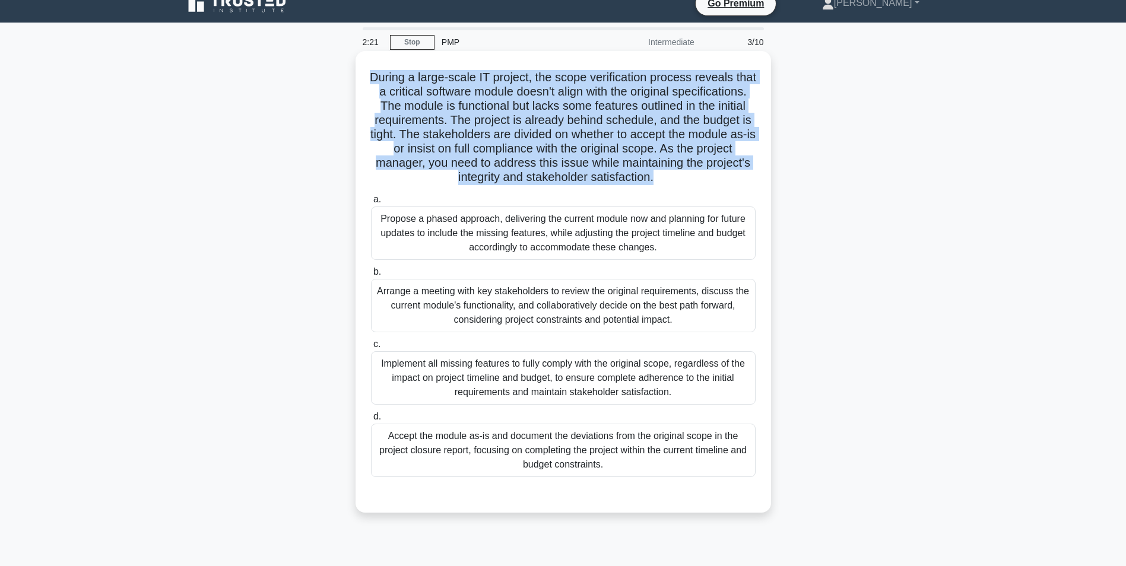
drag, startPoint x: 372, startPoint y: 77, endPoint x: 754, endPoint y: 182, distance: 396.4
click at [754, 182] on h5 "During a large-scale IT project, the scope verification process reveals that a …" at bounding box center [563, 127] width 387 height 115
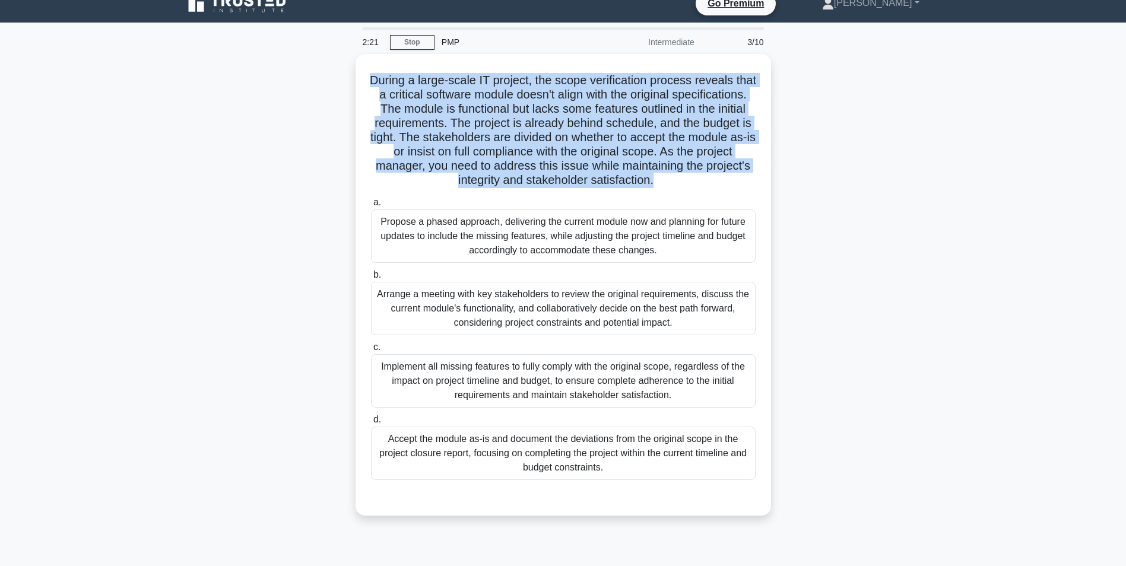
drag, startPoint x: 754, startPoint y: 182, endPoint x: 878, endPoint y: 279, distance: 156.8
click at [878, 279] on div "During a large-scale IT project, the scope verification process reveals that a …" at bounding box center [563, 292] width 783 height 476
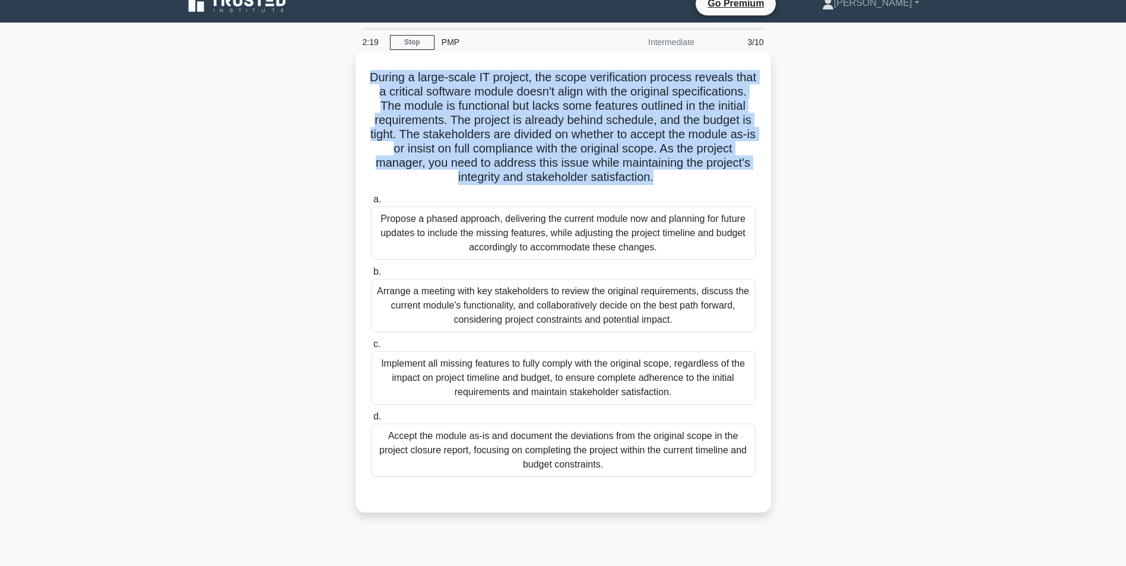
drag, startPoint x: 755, startPoint y: 183, endPoint x: 368, endPoint y: 80, distance: 400.5
click at [368, 80] on div "During a large-scale IT project, the scope verification process reveals that a …" at bounding box center [563, 282] width 406 height 452
drag, startPoint x: 368, startPoint y: 80, endPoint x: 366, endPoint y: 95, distance: 15.6
click at [362, 99] on div "During a large-scale IT project, the scope verification process reveals that a …" at bounding box center [563, 282] width 406 height 452
drag, startPoint x: 371, startPoint y: 78, endPoint x: 748, endPoint y: 188, distance: 392.4
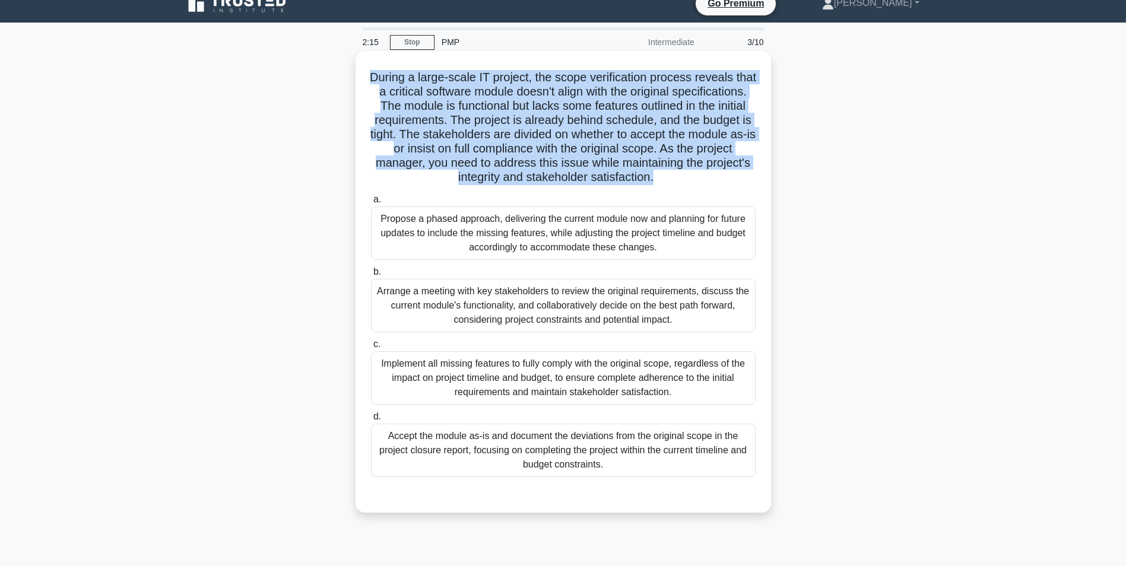
click at [748, 185] on h5 "During a large-scale IT project, the scope verification process reveals that a …" at bounding box center [563, 127] width 387 height 115
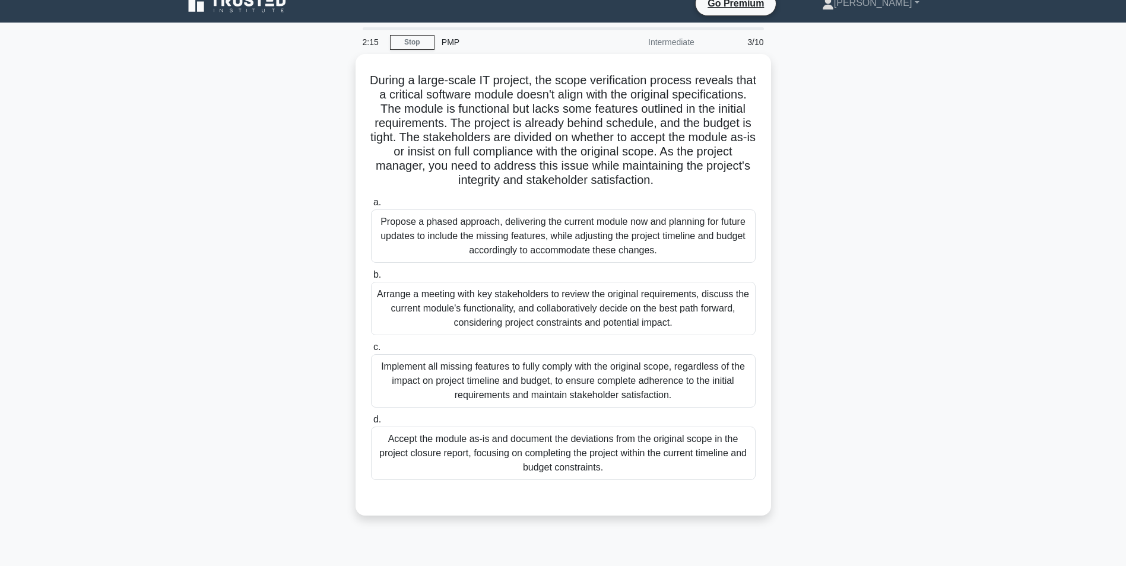
drag, startPoint x: 748, startPoint y: 188, endPoint x: 866, endPoint y: 244, distance: 130.9
click at [866, 244] on div "During a large-scale IT project, the scope verification process reveals that a …" at bounding box center [563, 292] width 783 height 476
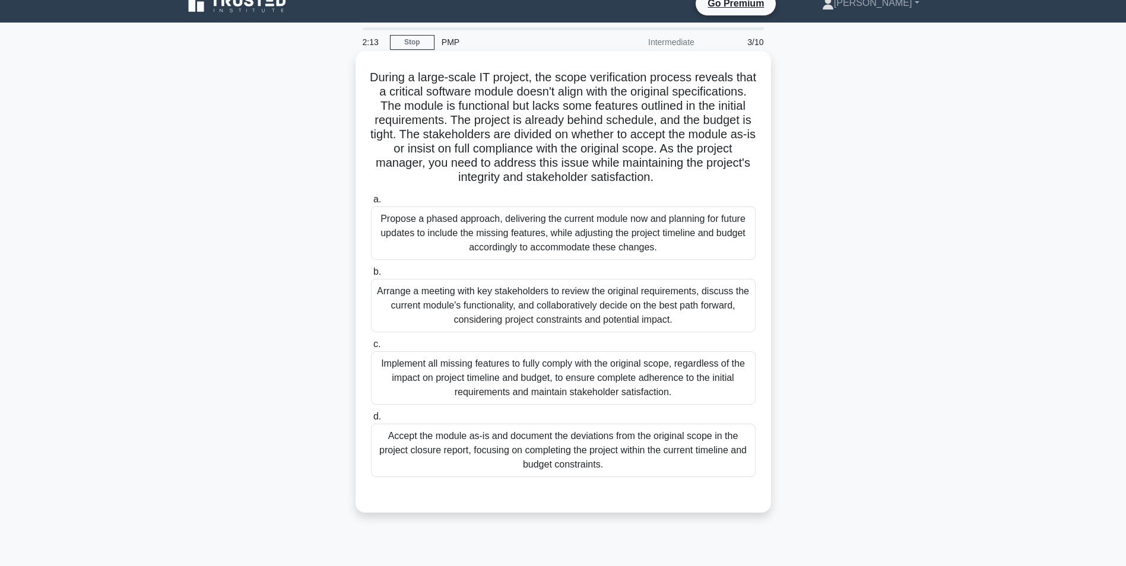
drag, startPoint x: 762, startPoint y: 190, endPoint x: 372, endPoint y: 83, distance: 404.5
click at [372, 83] on div "During a large-scale IT project, the scope verification process reveals that a …" at bounding box center [563, 282] width 406 height 452
drag, startPoint x: 372, startPoint y: 83, endPoint x: 368, endPoint y: 103, distance: 21.1
click at [368, 103] on div "During a large-scale IT project, the scope verification process reveals that a …" at bounding box center [563, 282] width 406 height 452
drag, startPoint x: 376, startPoint y: 78, endPoint x: 756, endPoint y: 191, distance: 396.8
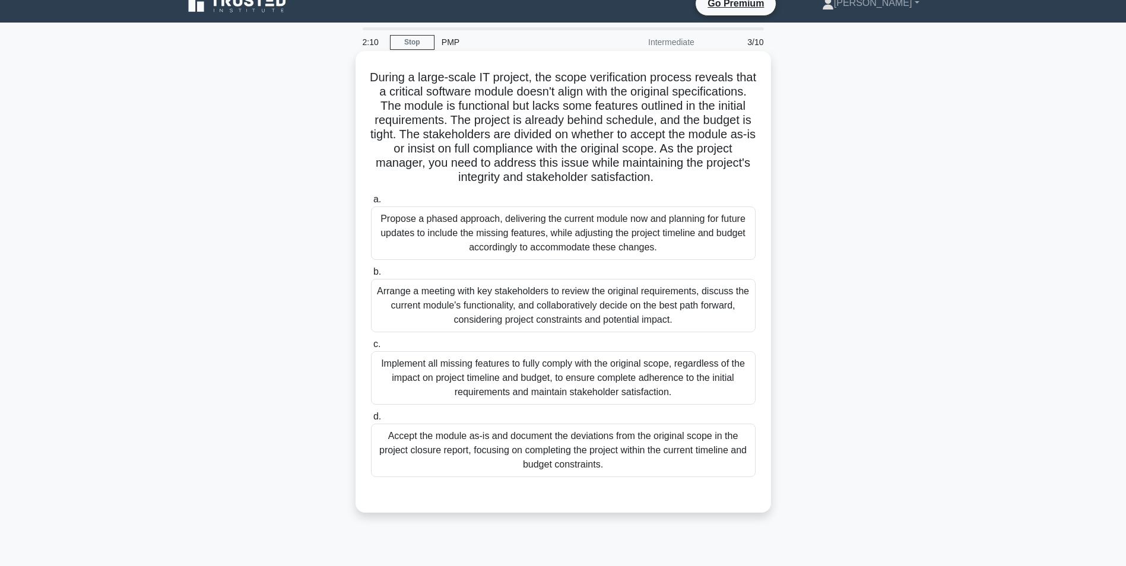
click at [756, 185] on h5 "During a large-scale IT project, the scope verification process reveals that a …" at bounding box center [563, 127] width 387 height 115
drag, startPoint x: 756, startPoint y: 191, endPoint x: 735, endPoint y: 204, distance: 24.9
click at [735, 204] on div "During a large-scale IT project, the scope verification process reveals that a …" at bounding box center [563, 282] width 406 height 452
drag, startPoint x: 750, startPoint y: 186, endPoint x: 369, endPoint y: 65, distance: 400.4
click at [369, 65] on div "During a large-scale IT project, the scope verification process reveals that a …" at bounding box center [563, 282] width 406 height 452
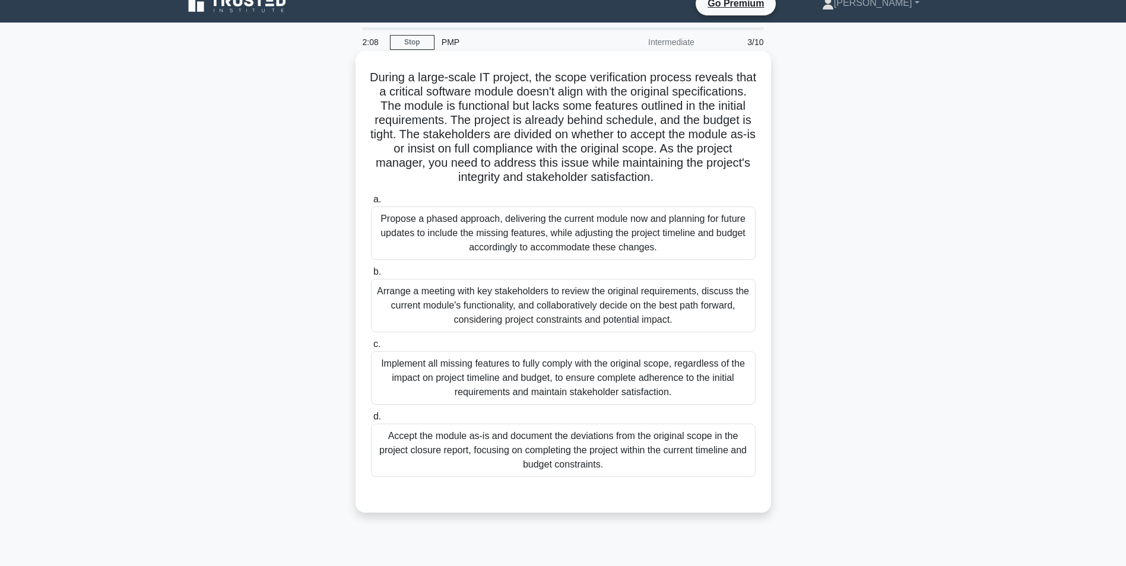
drag, startPoint x: 369, startPoint y: 65, endPoint x: 385, endPoint y: 113, distance: 50.7
click at [385, 113] on h5 "During a large-scale IT project, the scope verification process reveals that a …" at bounding box center [563, 127] width 387 height 115
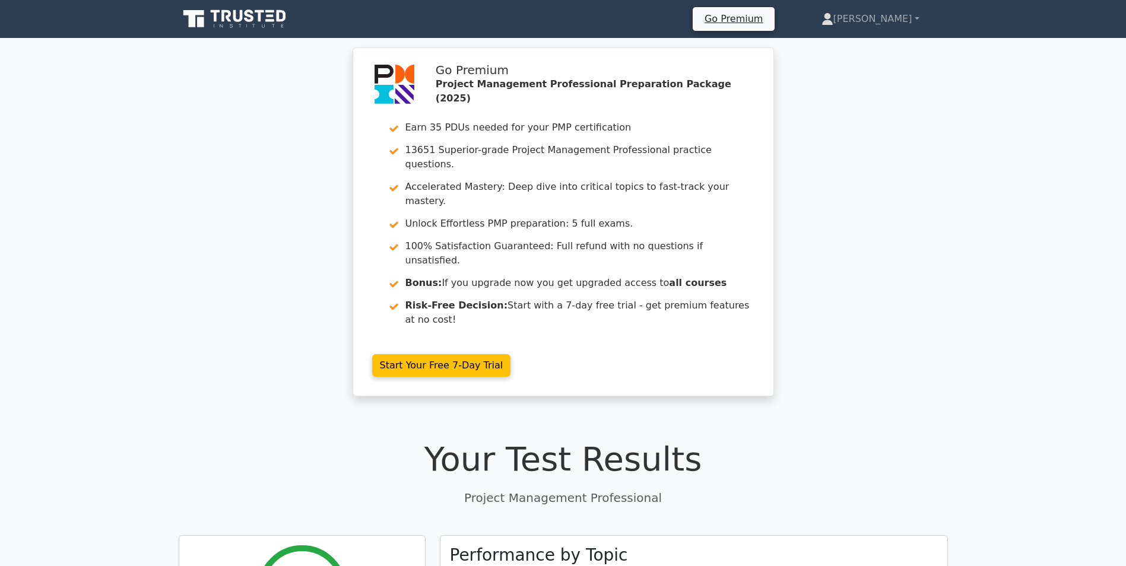
click at [962, 250] on div "Go Premium Project Management Professional Preparation Package (2025) Earn 35 P…" at bounding box center [563, 228] width 1126 height 363
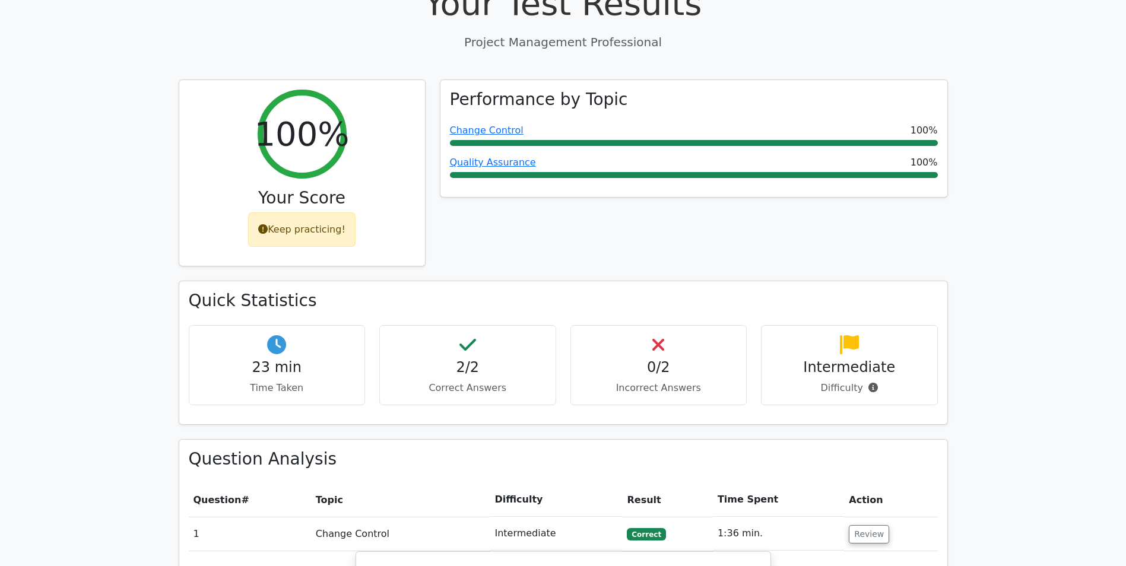
scroll to position [415, 0]
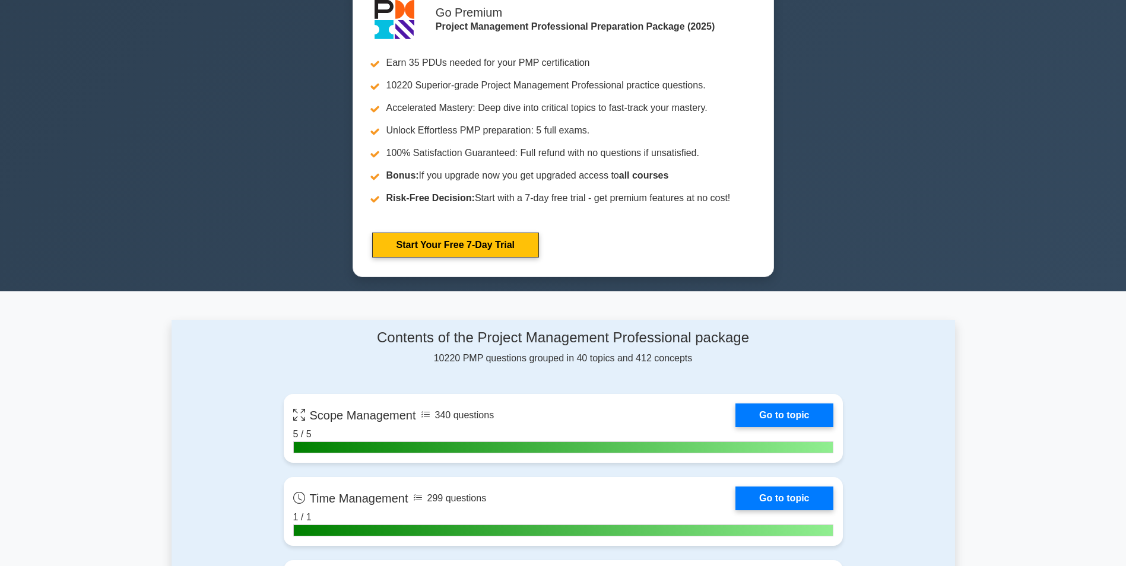
scroll to position [653, 0]
